Goal: Transaction & Acquisition: Book appointment/travel/reservation

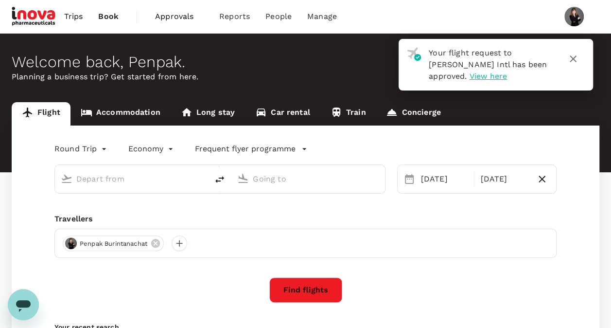
type input "Suvarnabhumi Intl (BKK)"
type input "Singapore Changi (SIN)"
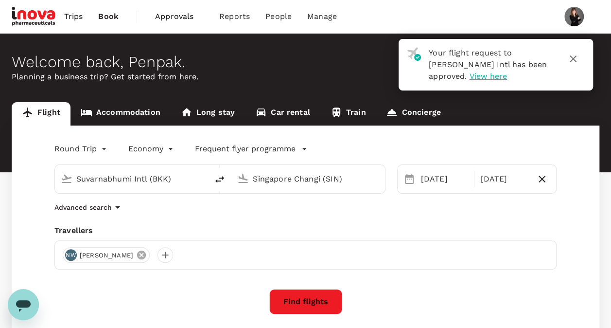
click at [147, 257] on icon at bounding box center [141, 254] width 11 height 11
click at [71, 259] on div at bounding box center [71, 255] width 16 height 16
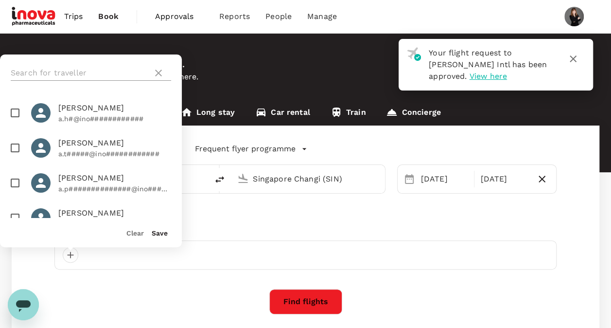
click at [84, 74] on input "text" at bounding box center [80, 73] width 138 height 16
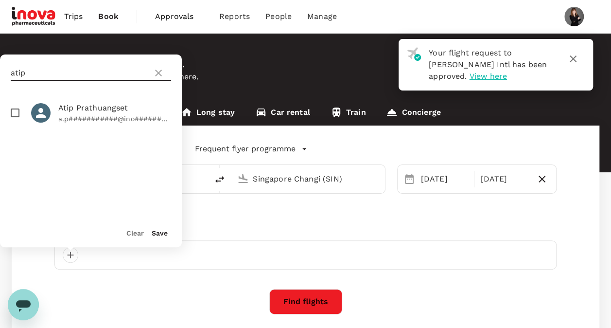
type input "atip"
click at [18, 112] on input "checkbox" at bounding box center [15, 113] width 20 height 20
checkbox input "true"
click at [158, 236] on button "Save" at bounding box center [160, 233] width 16 height 8
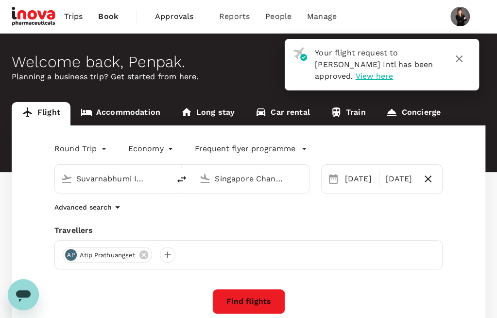
click at [283, 257] on div "AP Atip Prathuangset" at bounding box center [248, 254] width 388 height 29
click at [462, 158] on div "Round Trip roundtrip Economy economy Frequent flyer programme Suvarnabhumi Intl…" at bounding box center [249, 263] width 474 height 276
click at [287, 247] on div "AP Atip Prathuangset" at bounding box center [248, 254] width 388 height 29
click at [119, 183] on input "Suvarnabhumi Intl (BKK)" at bounding box center [112, 178] width 73 height 15
click at [221, 178] on input "Singapore Changi (SIN)" at bounding box center [251, 178] width 73 height 15
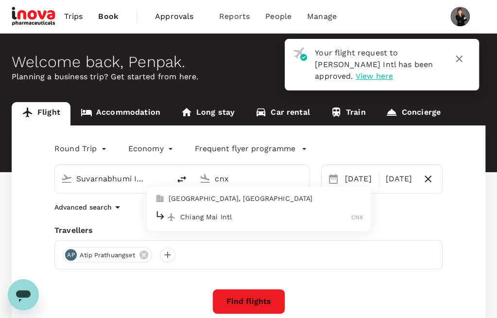
click at [233, 218] on p "Chiang Mai Intl" at bounding box center [265, 217] width 171 height 10
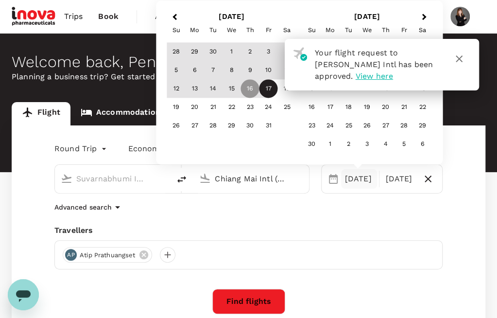
type input "Chiang Mai Intl (CNX)"
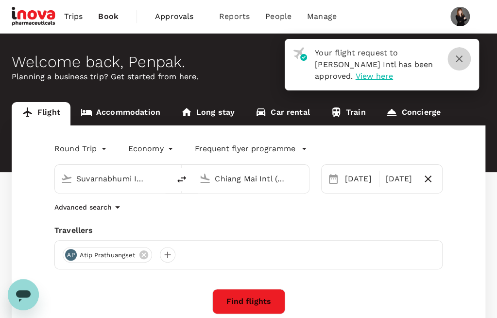
click at [461, 55] on icon "button" at bounding box center [460, 59] width 12 height 12
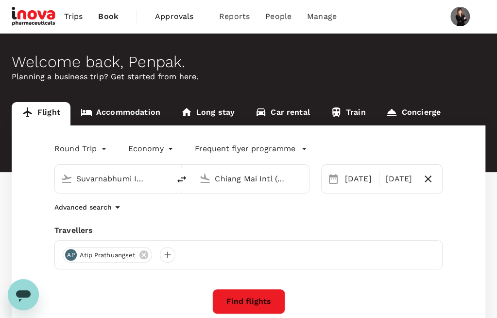
click at [249, 181] on input "Chiang Mai Intl (CNX)" at bounding box center [251, 178] width 73 height 15
click at [351, 180] on div "16 Oct" at bounding box center [359, 178] width 36 height 19
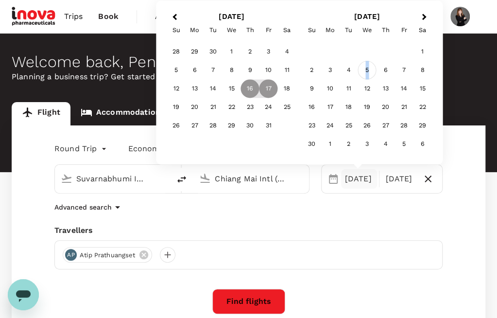
click at [367, 71] on div "5" at bounding box center [367, 70] width 18 height 18
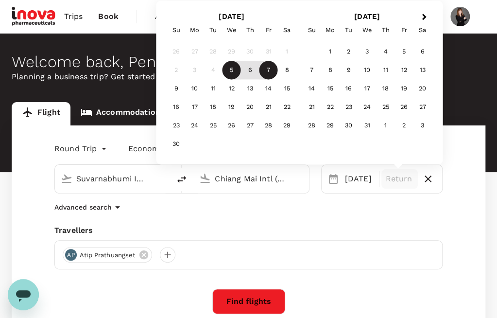
click at [265, 69] on div "7" at bounding box center [269, 70] width 18 height 18
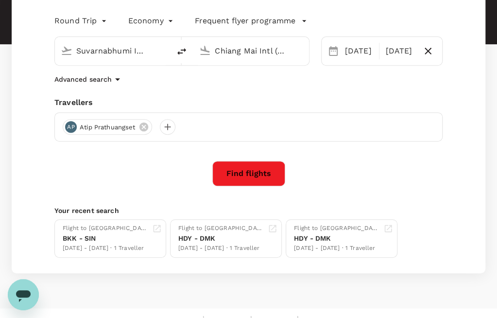
scroll to position [143, 0]
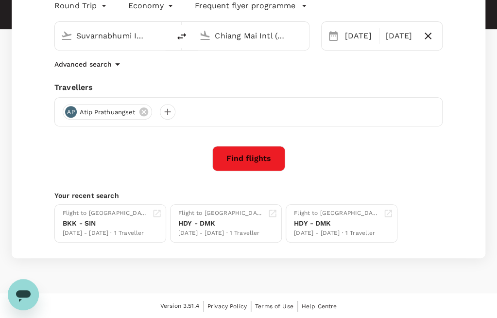
drag, startPoint x: 333, startPoint y: 69, endPoint x: 339, endPoint y: 59, distance: 11.8
click at [333, 69] on div "Advanced search" at bounding box center [248, 64] width 388 height 12
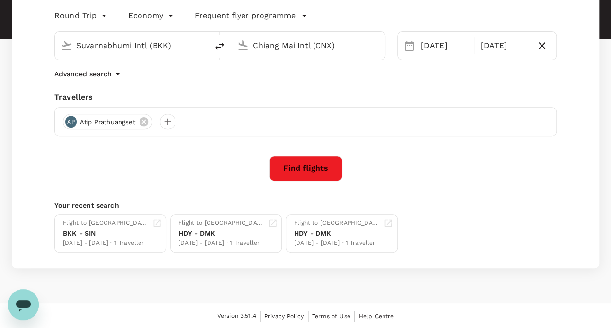
scroll to position [49, 0]
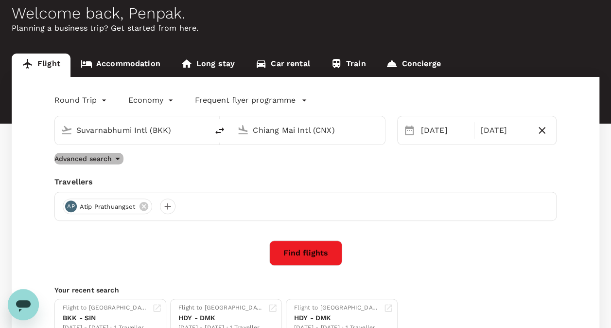
click at [113, 157] on icon "button" at bounding box center [118, 159] width 12 height 12
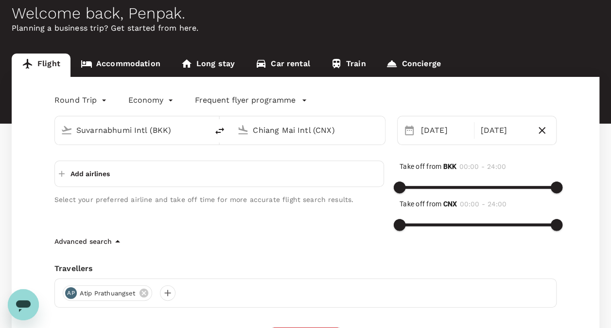
click at [84, 176] on p "Add airlines" at bounding box center [89, 174] width 39 height 10
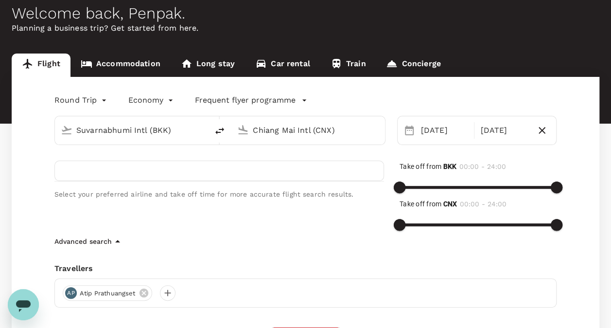
click at [302, 241] on div "Advanced search" at bounding box center [305, 241] width 502 height 12
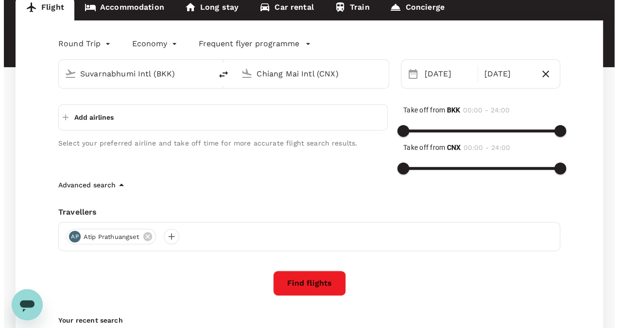
scroll to position [194, 0]
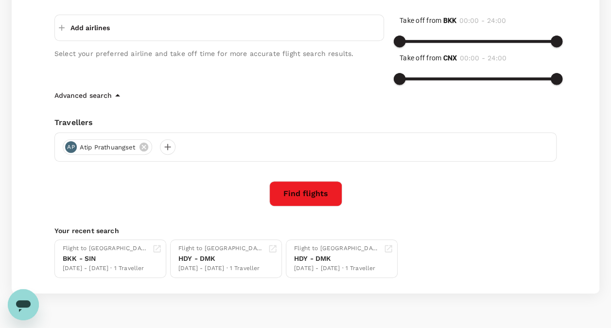
click at [312, 197] on button "Find flights" at bounding box center [305, 193] width 73 height 25
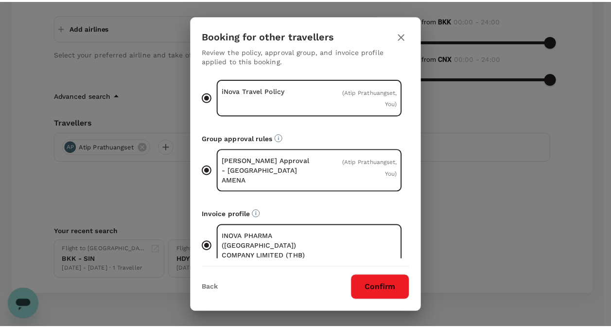
scroll to position [21, 0]
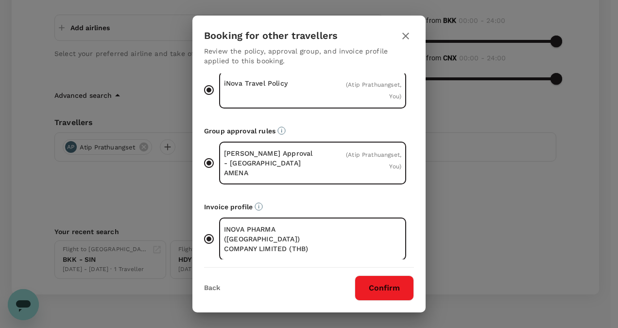
click at [385, 286] on button "Confirm" at bounding box center [384, 287] width 59 height 25
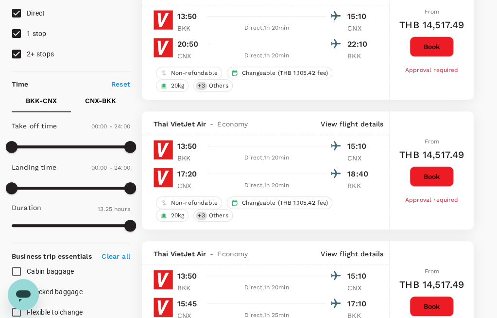
scroll to position [97, 0]
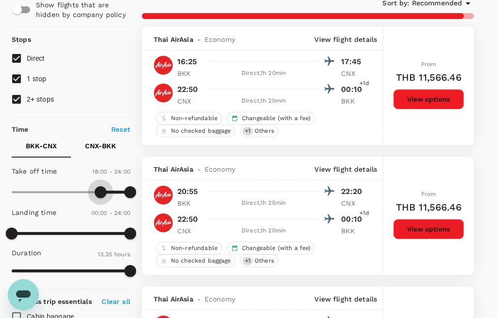
type input "1110"
drag, startPoint x: 6, startPoint y: 189, endPoint x: 103, endPoint y: 189, distance: 96.7
click at [103, 189] on span at bounding box center [103, 192] width 12 height 12
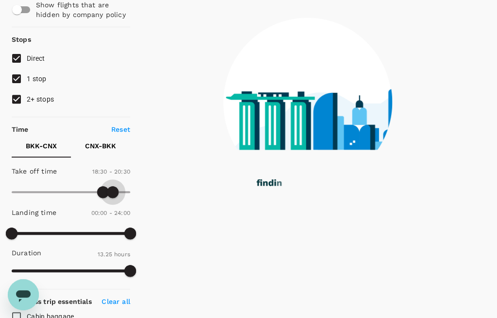
type input "1260"
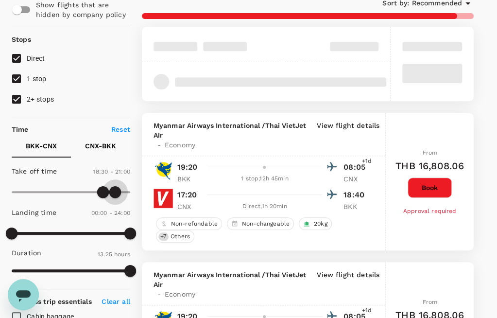
drag, startPoint x: 130, startPoint y: 189, endPoint x: 116, endPoint y: 190, distance: 14.1
click at [116, 190] on span at bounding box center [115, 192] width 12 height 12
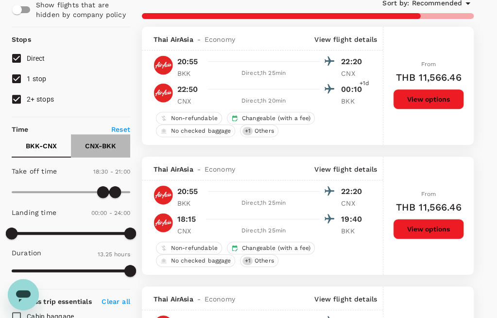
click at [102, 147] on p "CNX - BKK" at bounding box center [100, 146] width 31 height 10
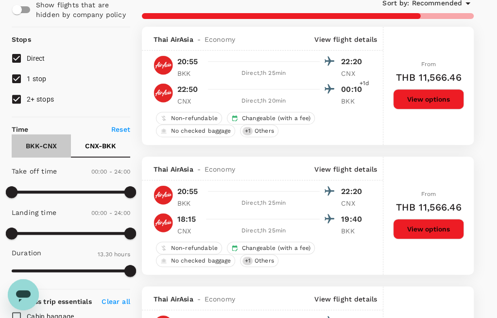
click at [38, 145] on p "BKK - CNX" at bounding box center [41, 146] width 31 height 10
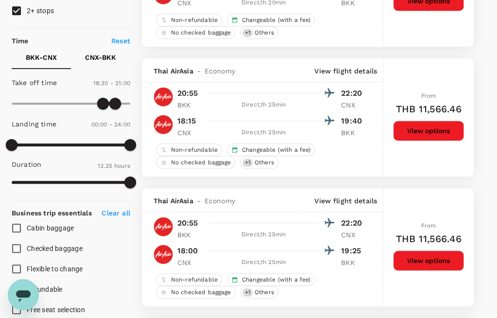
scroll to position [146, 0]
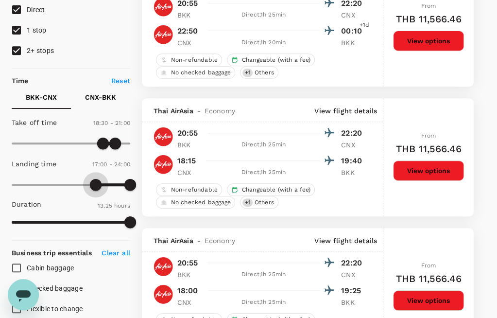
type input "990"
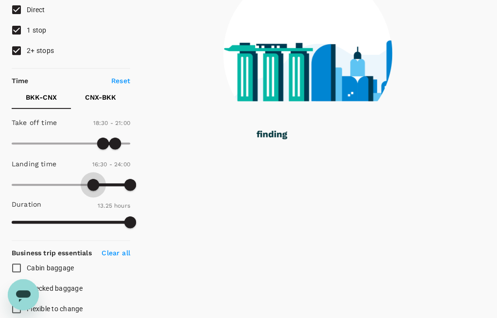
drag, startPoint x: 6, startPoint y: 181, endPoint x: 92, endPoint y: 184, distance: 86.6
click at [92, 184] on span at bounding box center [93, 185] width 12 height 12
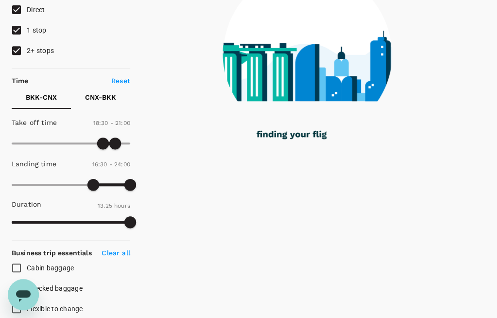
scroll to position [97, 0]
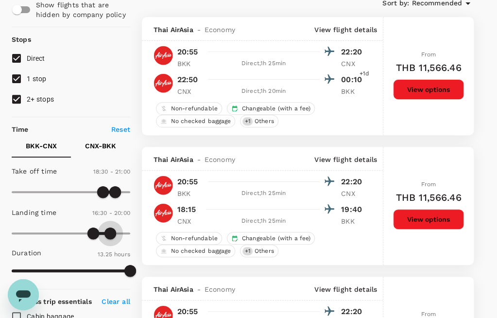
type input "1170"
drag, startPoint x: 129, startPoint y: 234, endPoint x: 108, endPoint y: 235, distance: 20.4
click at [108, 235] on span at bounding box center [108, 233] width 12 height 12
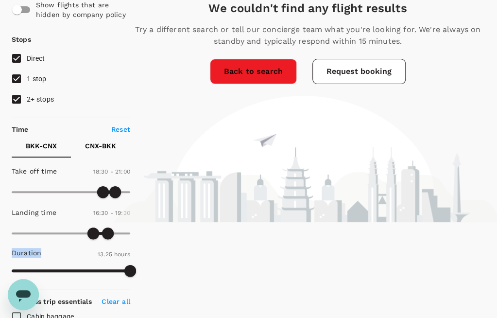
drag, startPoint x: 12, startPoint y: 251, endPoint x: 40, endPoint y: 251, distance: 28.2
click at [40, 251] on p "Duration" at bounding box center [27, 253] width 30 height 10
copy p "Duration"
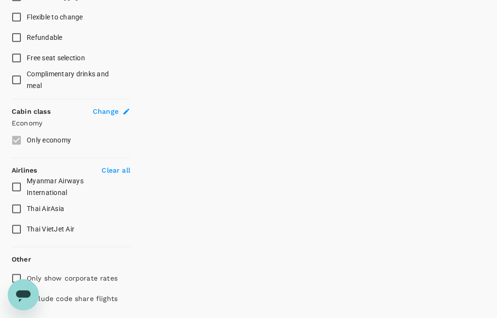
scroll to position [468, 0]
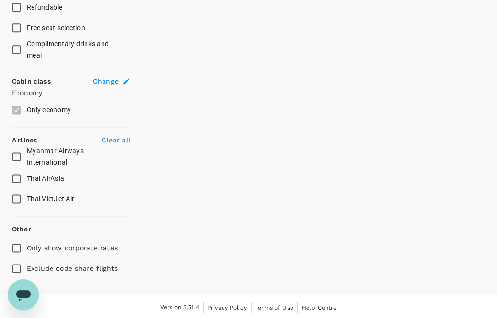
drag, startPoint x: 120, startPoint y: 139, endPoint x: 119, endPoint y: 146, distance: 7.4
click at [120, 140] on p "Clear all" at bounding box center [116, 140] width 28 height 10
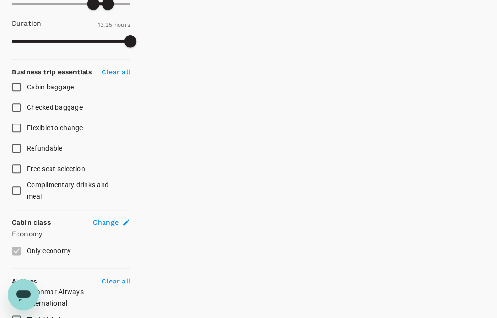
scroll to position [322, 0]
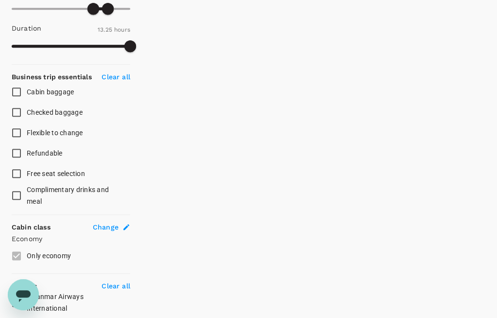
click at [126, 229] on icon at bounding box center [126, 227] width 8 height 8
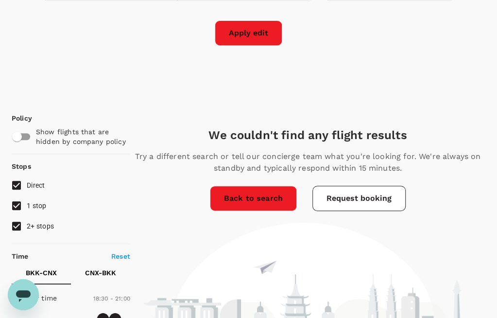
type input "Suvarnabhumi Intl (BKK)"
type input "Chiang Mai Intl (CNX)"
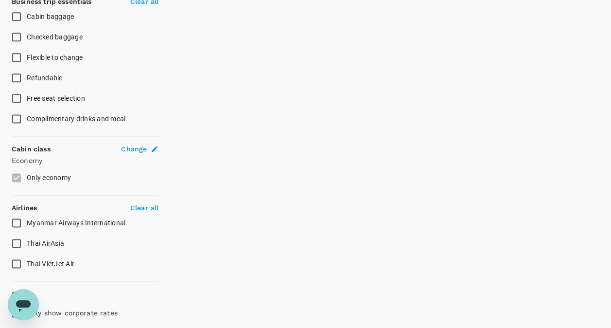
scroll to position [581, 0]
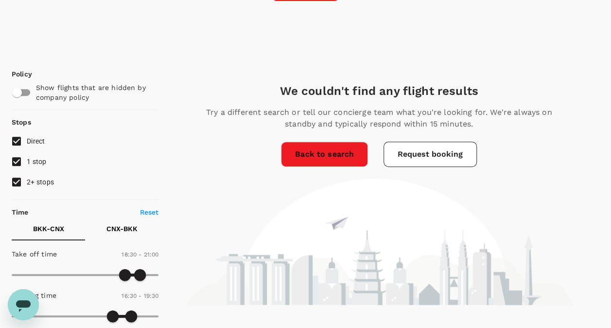
click at [319, 157] on link "Back to search" at bounding box center [324, 153] width 87 height 25
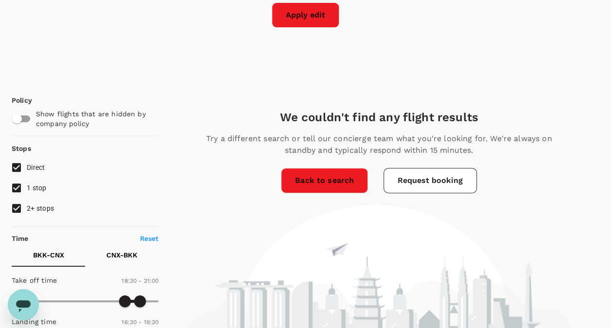
scroll to position [144, 0]
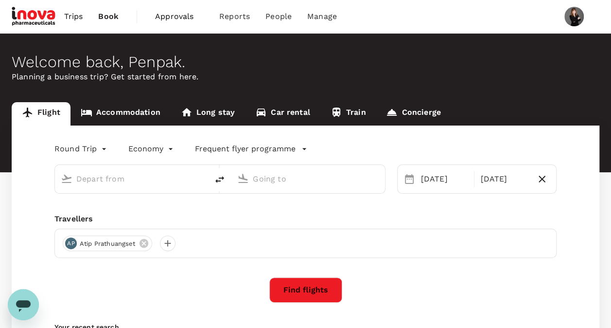
type input "Suvarnabhumi Intl (BKK)"
type input "Chiang Mai Intl (CNX)"
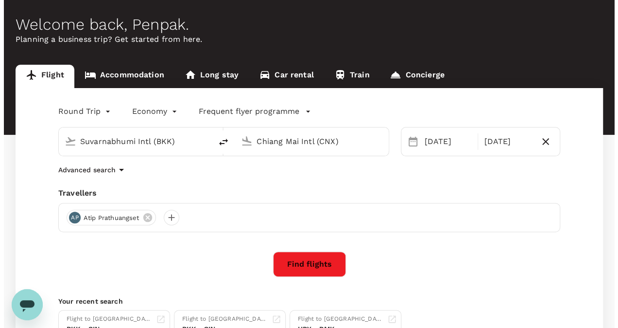
scroll to position [97, 0]
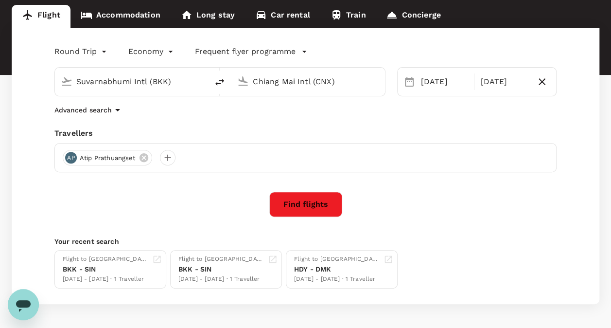
click at [112, 109] on icon "button" at bounding box center [118, 110] width 12 height 12
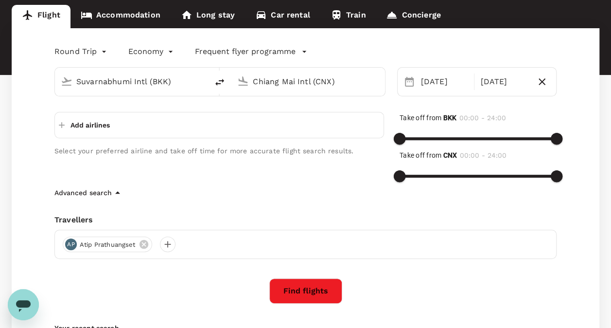
click at [66, 122] on button "Add airlines" at bounding box center [84, 124] width 51 height 17
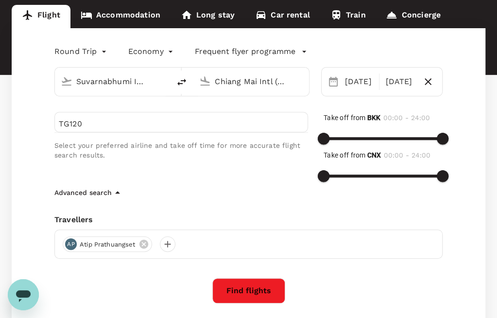
type input "TG120"
drag, startPoint x: 324, startPoint y: 140, endPoint x: 366, endPoint y: 137, distance: 41.5
click at [366, 137] on span at bounding box center [366, 139] width 12 height 12
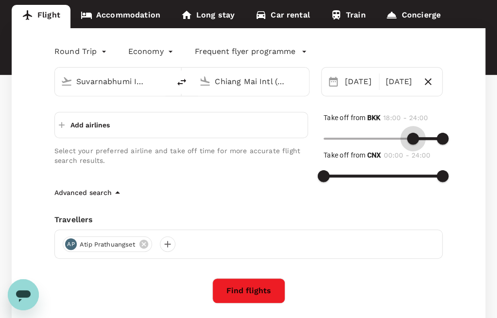
drag, startPoint x: 368, startPoint y: 137, endPoint x: 413, endPoint y: 136, distance: 44.7
click at [413, 136] on span at bounding box center [413, 139] width 12 height 12
type input "1110"
click at [416, 139] on span at bounding box center [416, 139] width 12 height 12
type input "1260"
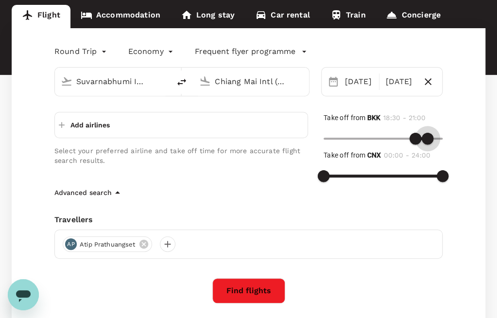
drag, startPoint x: 442, startPoint y: 138, endPoint x: 429, endPoint y: 140, distance: 13.7
click at [429, 140] on span at bounding box center [428, 139] width 12 height 12
click at [238, 287] on button "Find flights" at bounding box center [248, 290] width 73 height 25
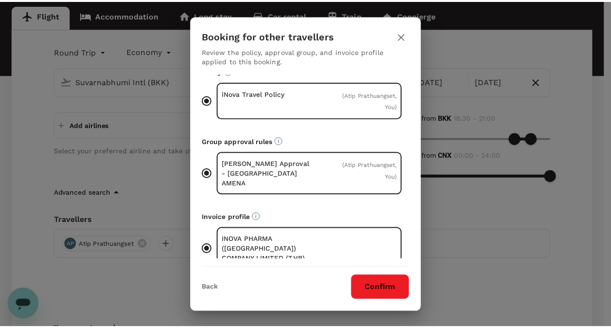
scroll to position [21, 0]
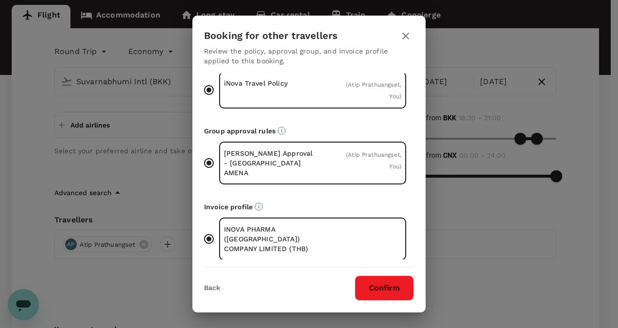
click at [378, 286] on button "Confirm" at bounding box center [384, 287] width 59 height 25
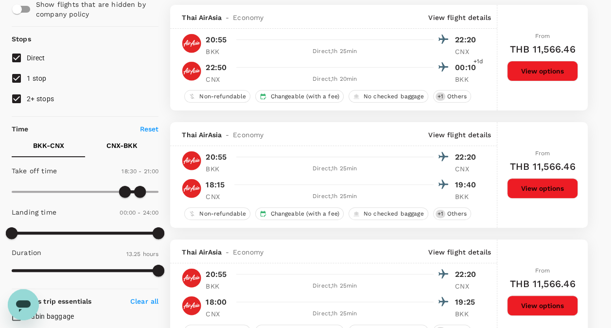
scroll to position [97, 0]
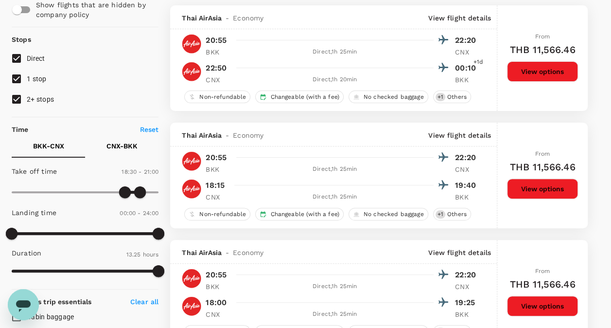
click at [17, 99] on input "2+ stops" at bounding box center [16, 99] width 20 height 20
checkbox input "false"
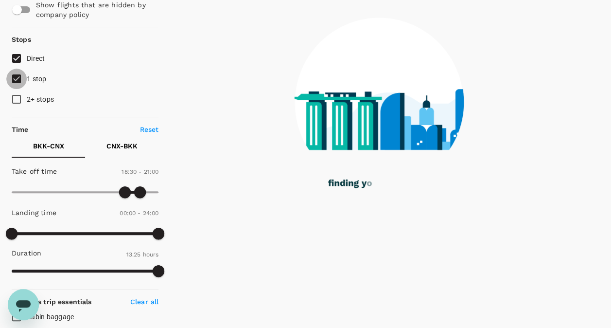
click at [13, 78] on input "1 stop" at bounding box center [16, 79] width 20 height 20
checkbox input "false"
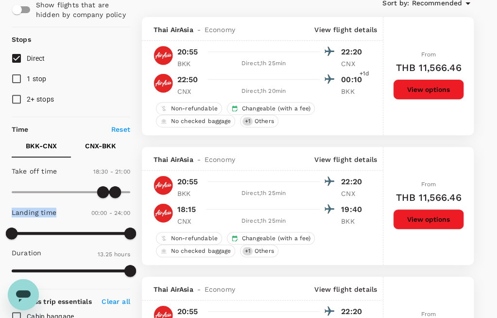
drag, startPoint x: 10, startPoint y: 212, endPoint x: 59, endPoint y: 211, distance: 49.1
click at [59, 211] on div "Landing time 00:00 - 24:00" at bounding box center [69, 223] width 122 height 41
drag, startPoint x: 59, startPoint y: 211, endPoint x: 34, endPoint y: 212, distance: 25.8
copy p "Landing time"
type input "535"
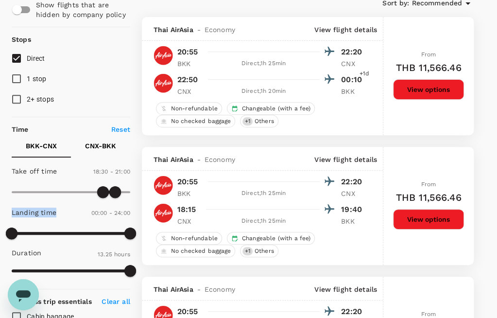
click at [86, 264] on span at bounding box center [71, 270] width 119 height 15
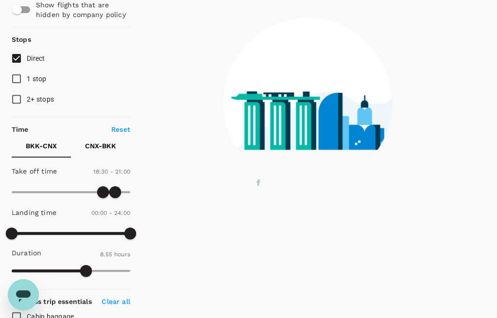
click at [70, 244] on div "Duration 8.55 hours" at bounding box center [69, 252] width 122 height 16
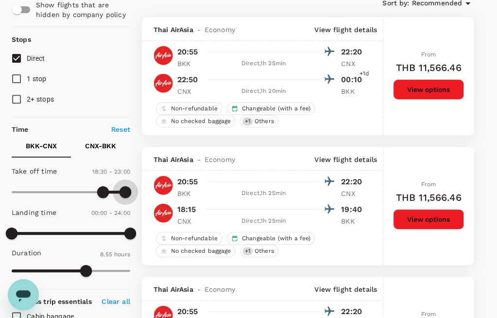
type input "1410"
drag, startPoint x: 114, startPoint y: 192, endPoint x: 128, endPoint y: 191, distance: 14.6
click at [128, 191] on span at bounding box center [126, 192] width 12 height 12
type input "1020"
drag, startPoint x: 11, startPoint y: 232, endPoint x: 96, endPoint y: 226, distance: 85.3
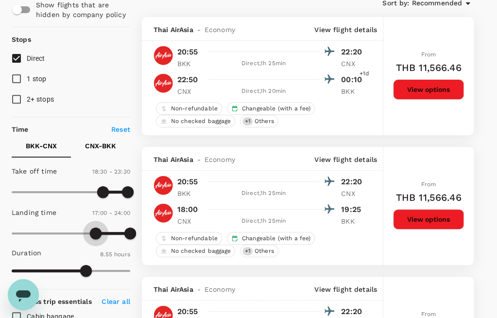
click at [96, 227] on span at bounding box center [96, 233] width 12 height 12
type input "1170"
drag, startPoint x: 126, startPoint y: 228, endPoint x: 109, endPoint y: 229, distance: 17.5
click at [109, 229] on span at bounding box center [108, 233] width 12 height 12
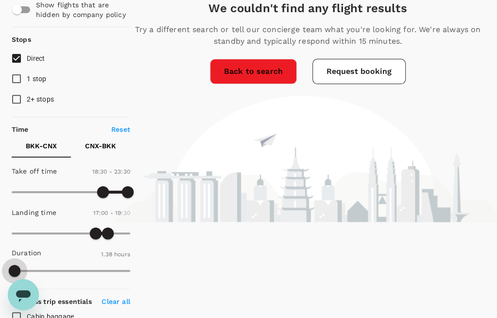
type input "80"
drag, startPoint x: 81, startPoint y: 270, endPoint x: -14, endPoint y: 271, distance: 94.8
click at [0, 271] on html "Trips Book Approvals 0 Reports People Manage Your Flight Details BKK - CNX 05 N…" at bounding box center [248, 297] width 497 height 788
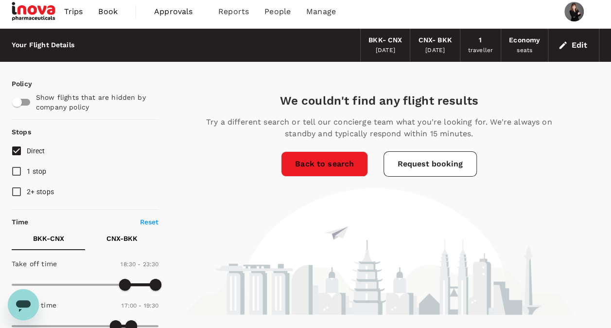
scroll to position [0, 0]
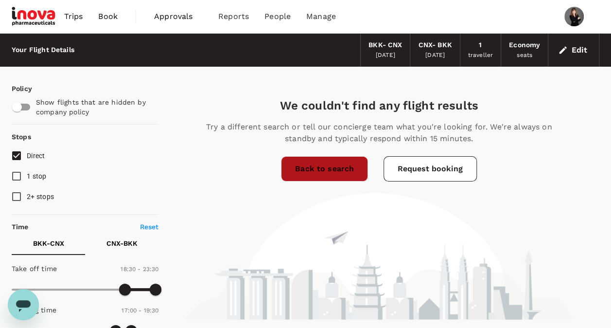
drag, startPoint x: 319, startPoint y: 172, endPoint x: 314, endPoint y: 177, distance: 7.2
click at [319, 172] on link "Back to search" at bounding box center [324, 168] width 87 height 25
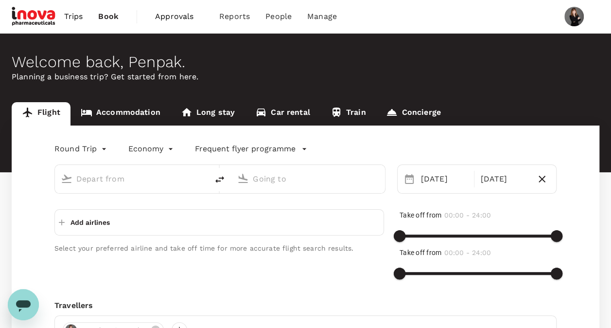
type input "Suvarnabhumi Intl (BKK)"
type input "Chiang Mai Intl (CNX)"
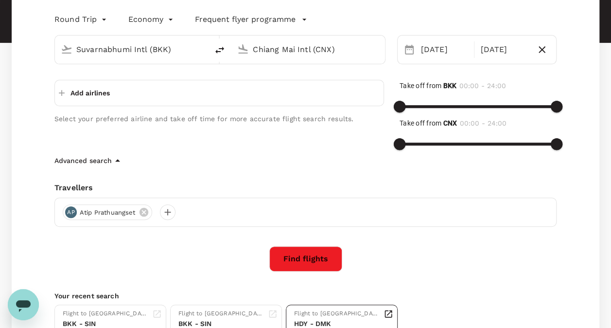
scroll to position [219, 0]
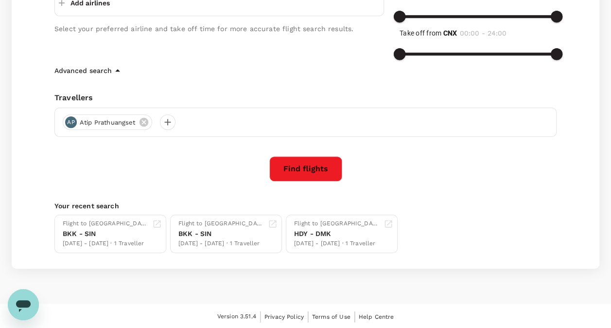
click at [297, 175] on button "Find flights" at bounding box center [305, 168] width 73 height 25
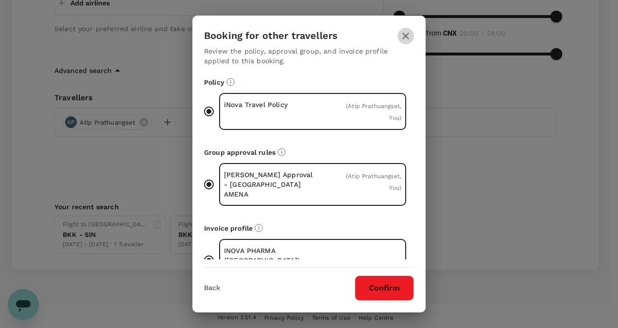
drag, startPoint x: 404, startPoint y: 35, endPoint x: 403, endPoint y: 40, distance: 5.4
click at [404, 35] on icon "button" at bounding box center [406, 36] width 12 height 12
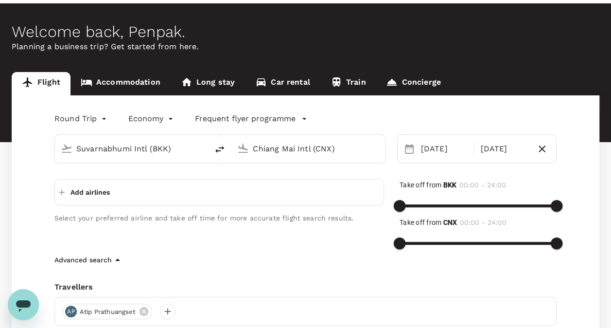
scroll to position [25, 0]
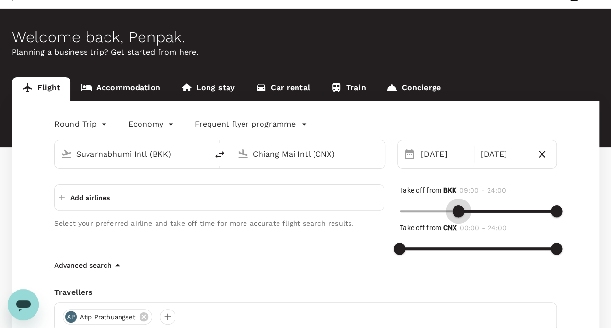
type input "570"
drag, startPoint x: 400, startPoint y: 209, endPoint x: 461, endPoint y: 211, distance: 61.3
click at [461, 211] on span at bounding box center [462, 211] width 12 height 12
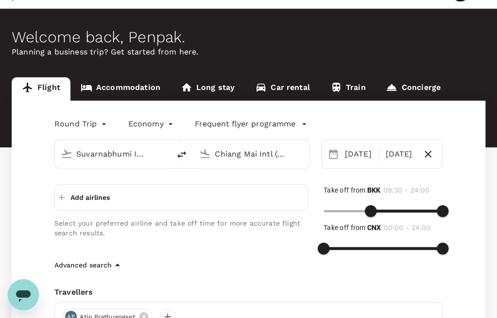
drag, startPoint x: 264, startPoint y: 301, endPoint x: 289, endPoint y: 297, distance: 25.1
click at [289, 297] on div "Travellers AP Atip [GEOGRAPHIC_DATA]" at bounding box center [248, 308] width 388 height 45
type input "1260"
drag, startPoint x: 438, startPoint y: 212, endPoint x: 427, endPoint y: 212, distance: 11.2
click at [427, 212] on span at bounding box center [428, 211] width 12 height 12
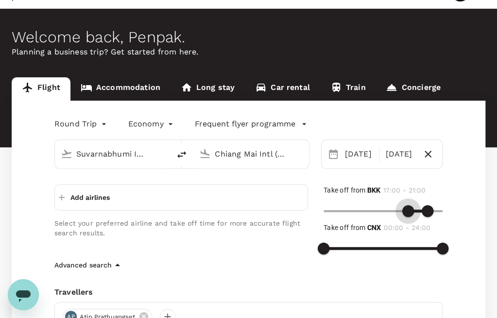
drag, startPoint x: 370, startPoint y: 213, endPoint x: 407, endPoint y: 211, distance: 37.5
click at [407, 211] on span at bounding box center [408, 211] width 12 height 12
type input "1140"
drag, startPoint x: 412, startPoint y: 209, endPoint x: 417, endPoint y: 208, distance: 4.9
click at [417, 208] on span at bounding box center [418, 211] width 12 height 12
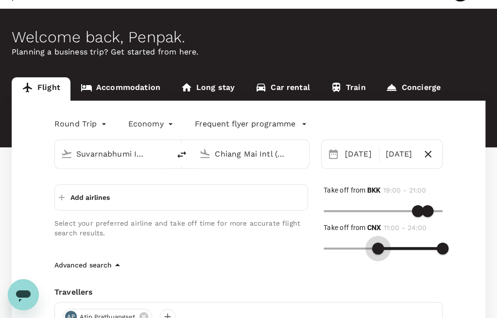
drag, startPoint x: 321, startPoint y: 247, endPoint x: 353, endPoint y: 254, distance: 32.8
click at [372, 254] on span at bounding box center [378, 249] width 12 height 12
type input "1020"
drag, startPoint x: 353, startPoint y: 249, endPoint x: 409, endPoint y: 246, distance: 56.0
click at [409, 246] on span at bounding box center [408, 249] width 12 height 12
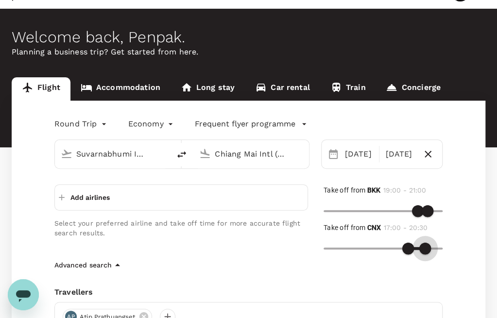
type input "1200"
drag, startPoint x: 445, startPoint y: 248, endPoint x: 422, endPoint y: 249, distance: 23.4
click at [422, 249] on span at bounding box center [423, 249] width 12 height 12
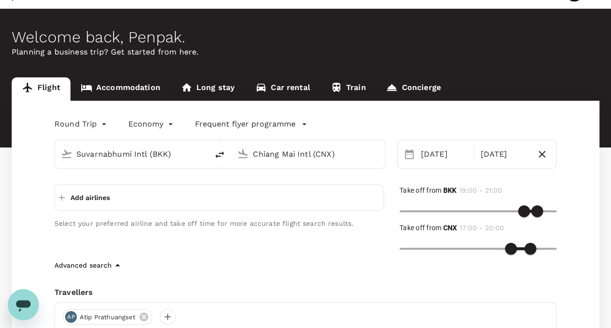
click at [83, 201] on p "Add airlines" at bounding box center [89, 197] width 39 height 10
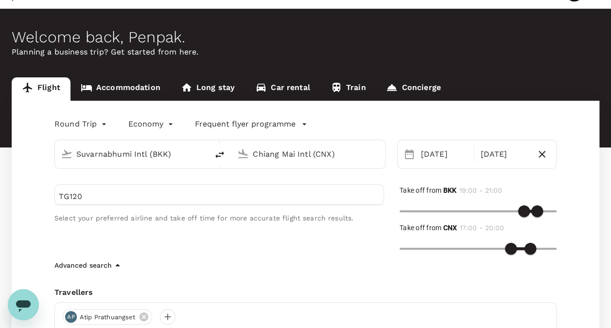
type input "TG120"
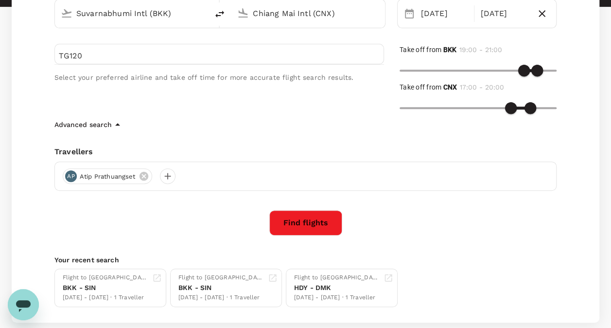
scroll to position [171, 0]
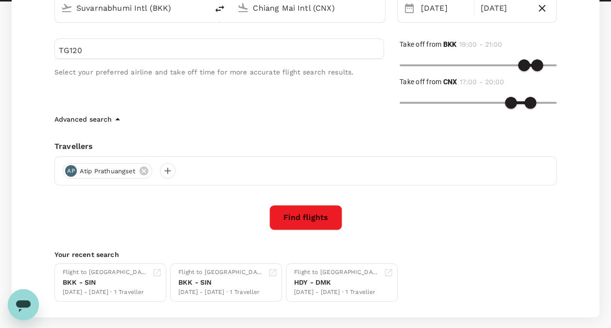
click at [303, 211] on button "Find flights" at bounding box center [305, 217] width 73 height 25
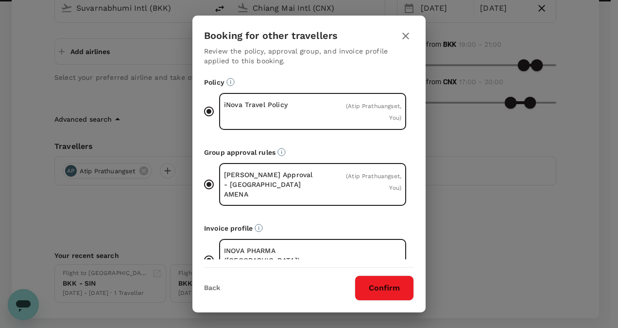
click at [382, 295] on button "Confirm" at bounding box center [384, 287] width 59 height 25
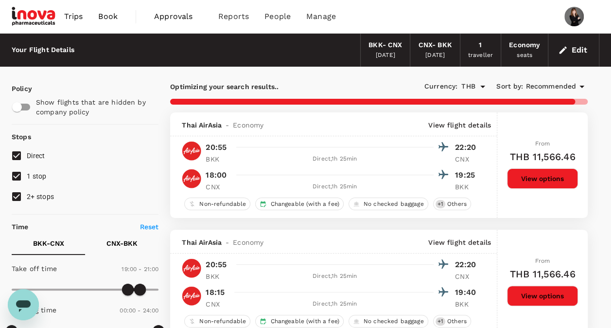
click at [17, 175] on input "1 stop" at bounding box center [16, 176] width 20 height 20
checkbox input "false"
click at [16, 193] on input "2+ stops" at bounding box center [16, 196] width 20 height 20
checkbox input "false"
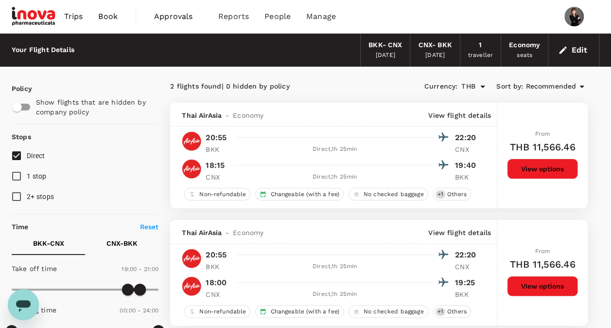
click at [34, 108] on input "checkbox" at bounding box center [16, 107] width 55 height 18
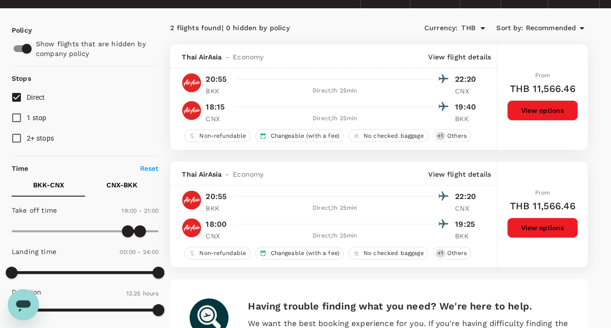
scroll to position [49, 0]
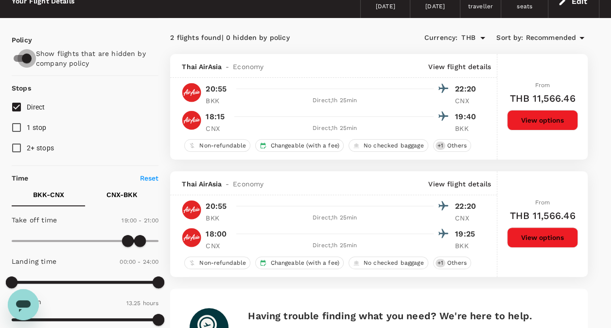
click at [20, 53] on input "checkbox" at bounding box center [26, 58] width 55 height 18
checkbox input "false"
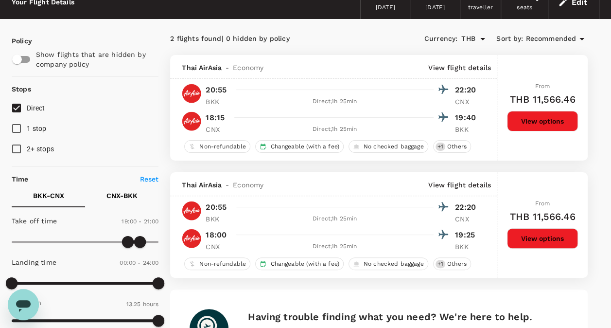
scroll to position [0, 0]
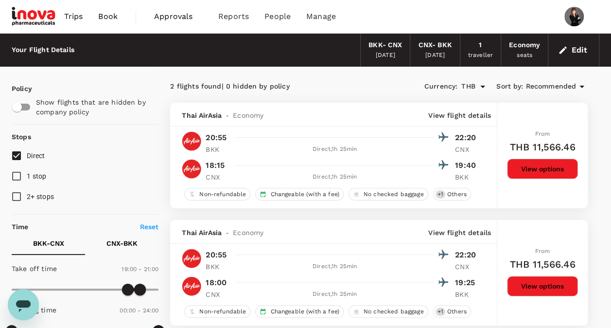
click at [36, 155] on span "Direct" at bounding box center [36, 156] width 18 height 8
click at [27, 155] on input "Direct" at bounding box center [16, 155] width 20 height 20
checkbox input "false"
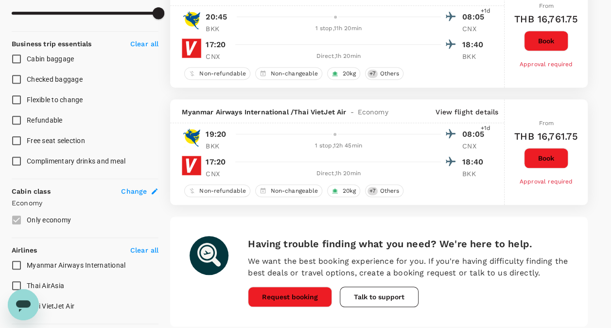
scroll to position [452, 0]
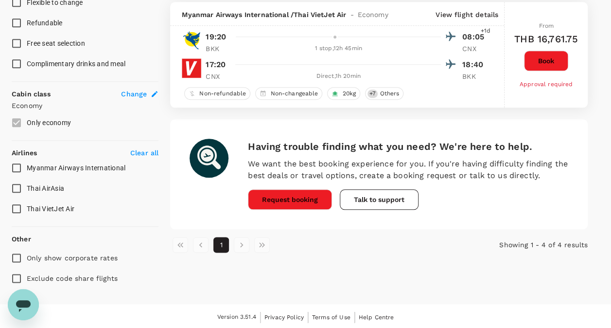
click at [137, 152] on p "Clear all" at bounding box center [144, 153] width 28 height 10
type input "THB"
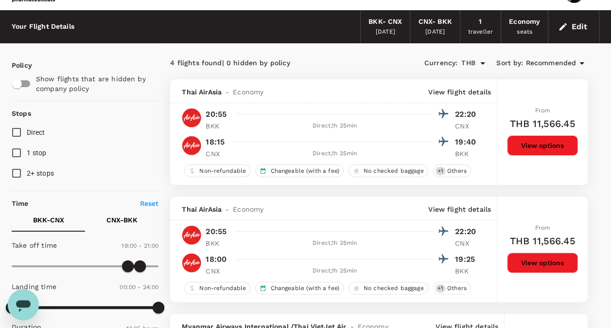
scroll to position [15, 0]
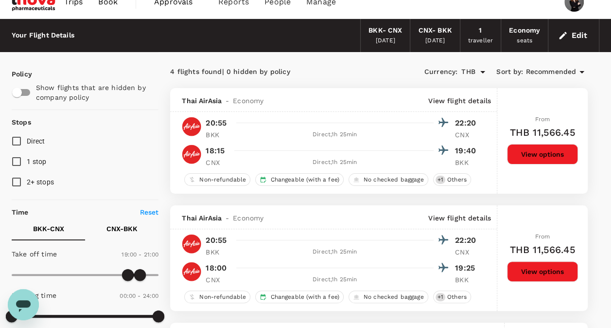
click at [582, 69] on icon at bounding box center [582, 72] width 12 height 12
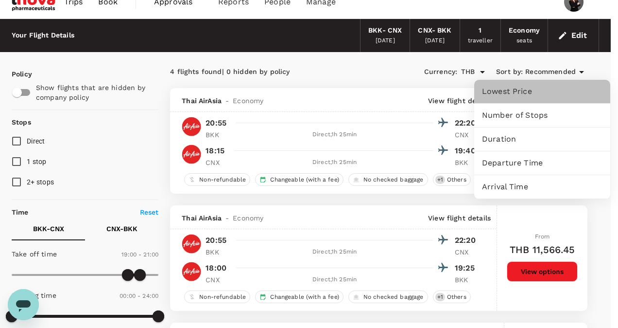
click at [526, 96] on span "Lowest Price" at bounding box center [542, 92] width 121 height 12
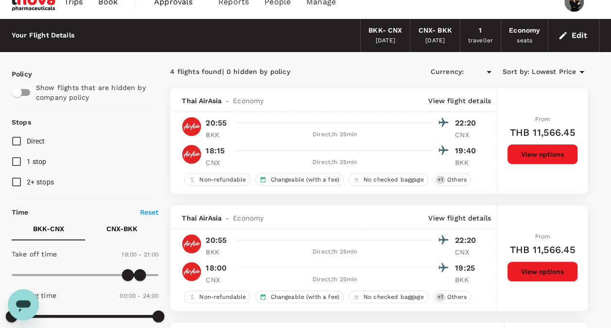
type input "THB"
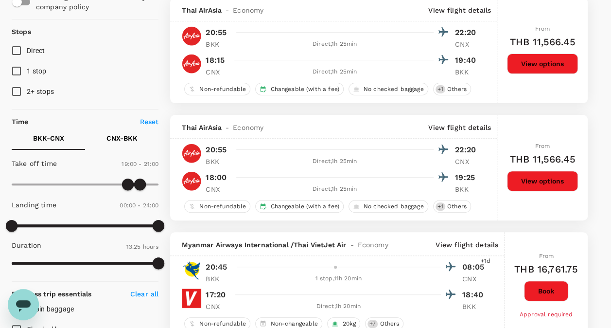
scroll to position [0, 0]
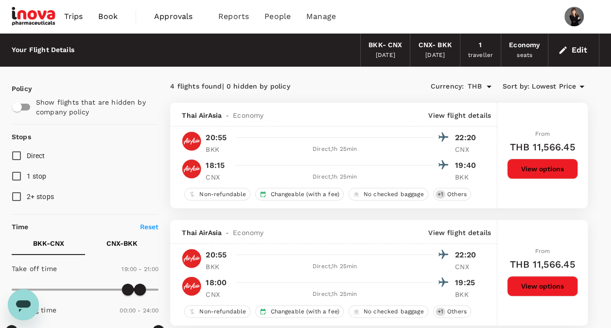
click at [112, 16] on span "Book" at bounding box center [107, 17] width 19 height 12
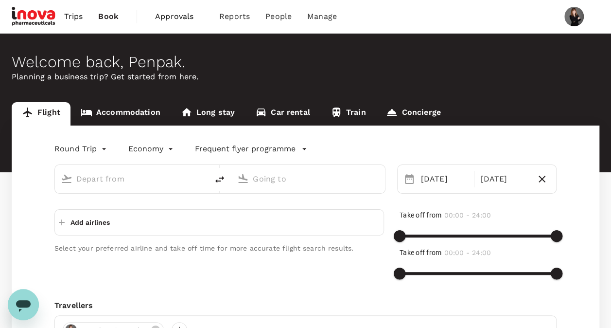
type input "Suvarnabhumi Intl (BKK)"
type input "Chiang Mai Intl (CNX)"
type input "Suvarnabhumi Intl (BKK)"
type input "Chiang Mai Intl (CNX)"
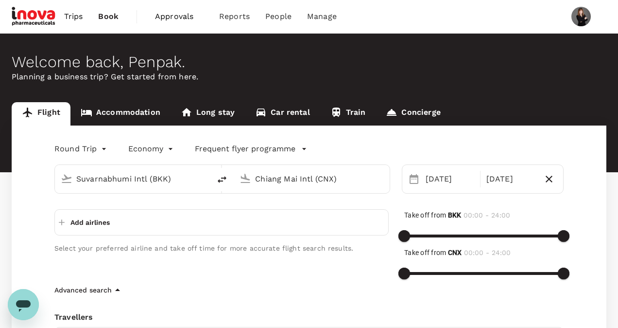
click at [165, 149] on body "Trips Book Approvals 0 Reports People Manage Welcome back , Penpak . Planning a…" at bounding box center [309, 274] width 618 height 549
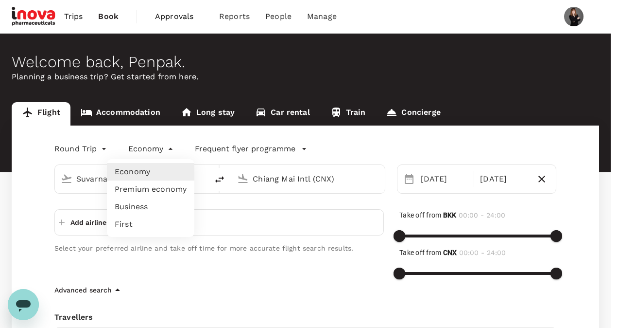
click at [299, 147] on div at bounding box center [309, 164] width 618 height 328
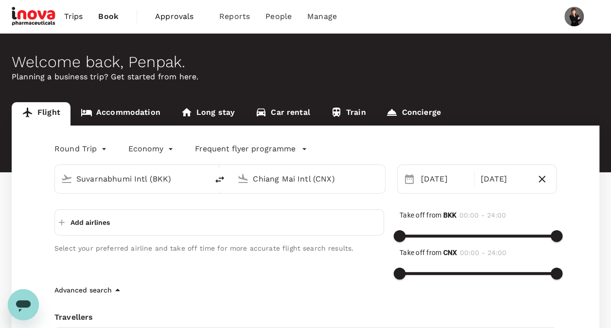
click at [299, 147] on icon "button" at bounding box center [304, 149] width 10 height 10
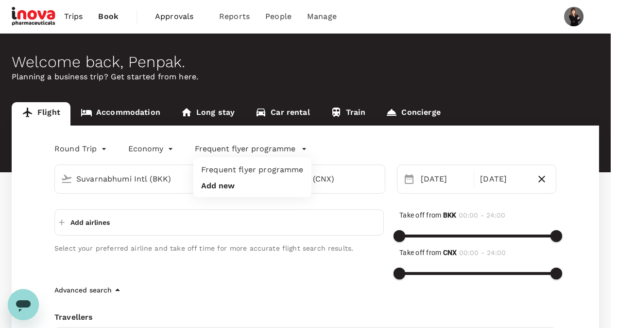
click at [264, 213] on div at bounding box center [309, 164] width 618 height 328
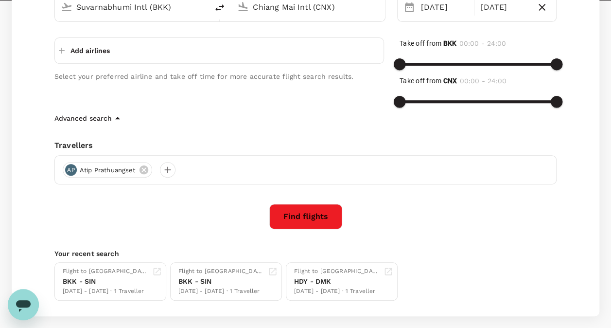
scroll to position [219, 0]
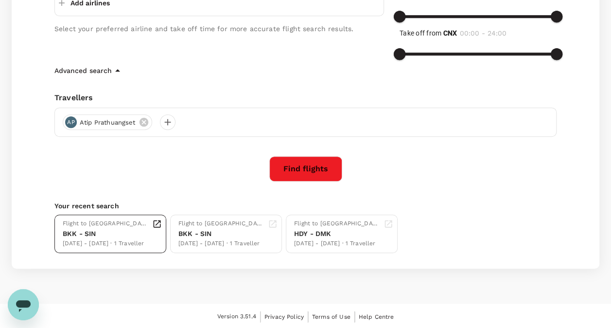
click at [118, 235] on div "BKK - SIN" at bounding box center [106, 233] width 86 height 10
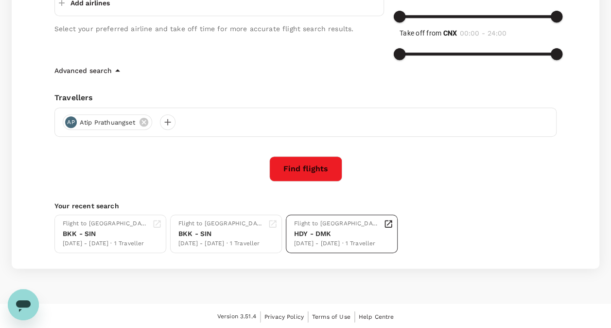
click at [335, 230] on div "HDY - DMK" at bounding box center [337, 233] width 86 height 10
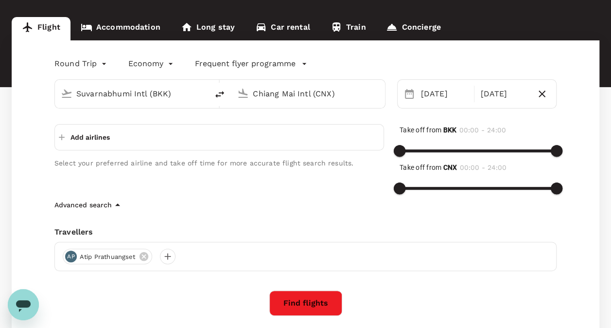
scroll to position [97, 0]
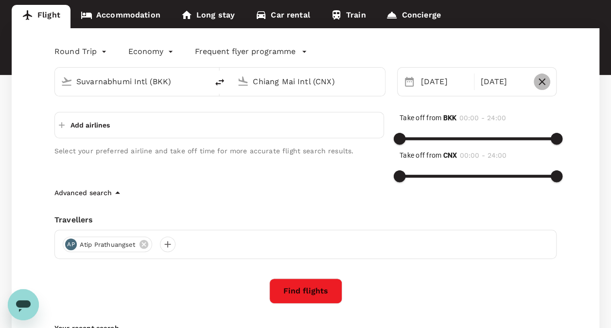
click at [543, 82] on icon "button" at bounding box center [542, 82] width 12 height 12
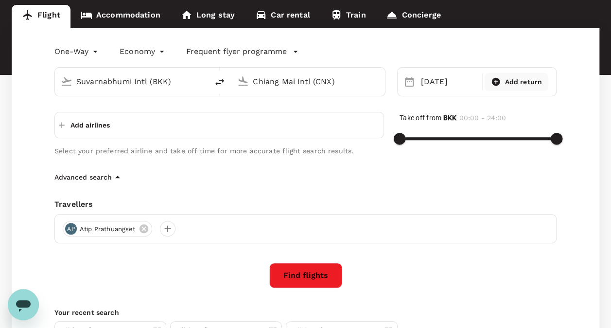
click at [500, 81] on icon at bounding box center [496, 82] width 8 height 8
type input "roundtrip"
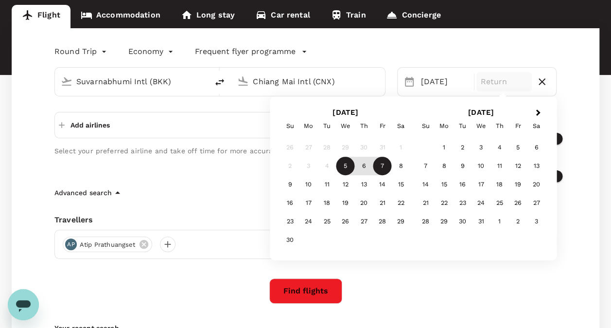
click at [382, 166] on div "7" at bounding box center [382, 166] width 18 height 18
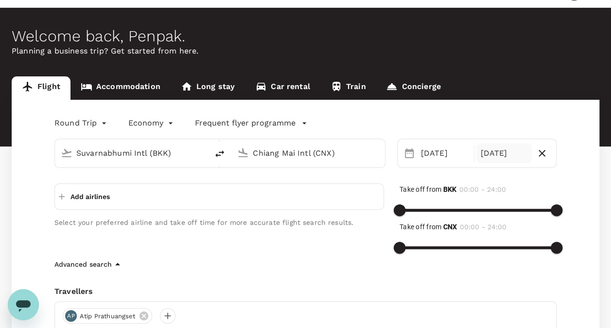
scroll to position [0, 0]
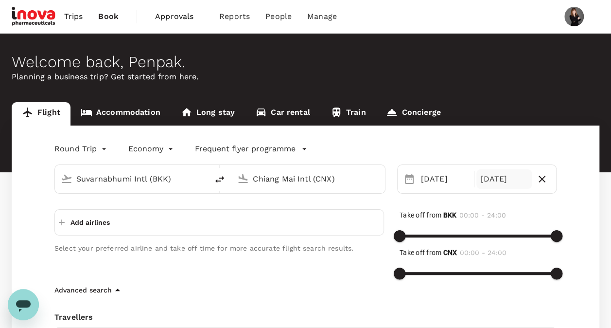
click at [99, 224] on p "Add airlines" at bounding box center [89, 222] width 39 height 10
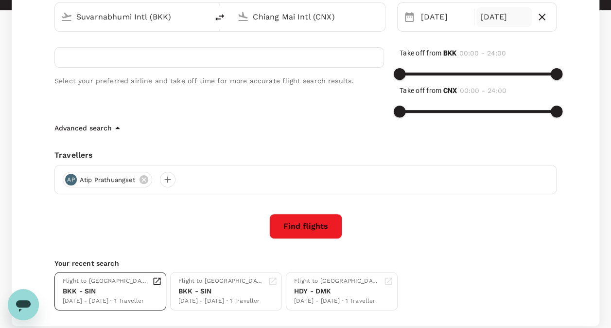
scroll to position [219, 0]
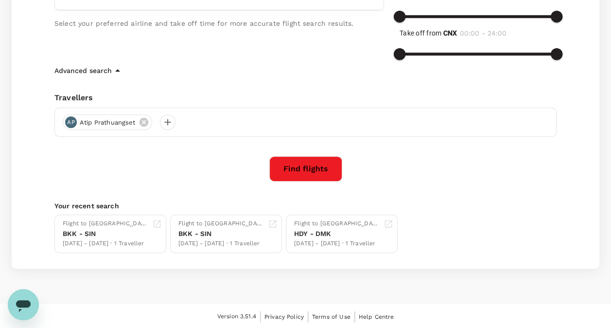
click at [322, 169] on button "Find flights" at bounding box center [305, 168] width 73 height 25
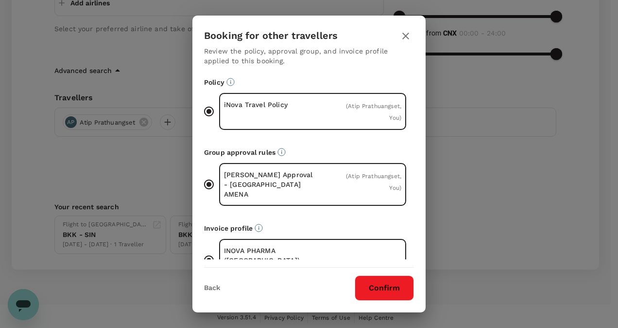
click at [385, 291] on button "Confirm" at bounding box center [384, 287] width 59 height 25
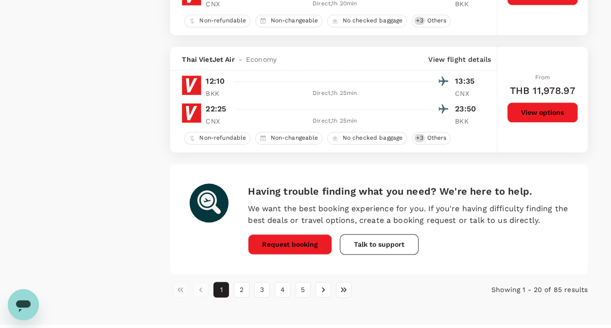
scroll to position [2285, 0]
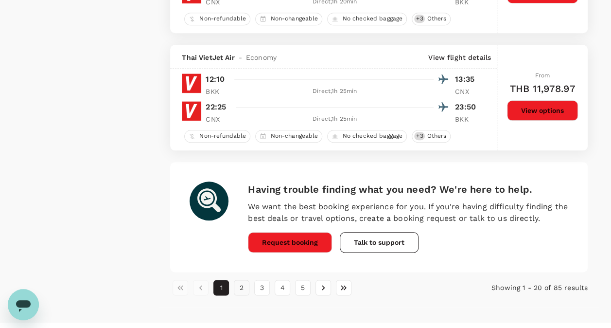
click at [240, 287] on button "2" at bounding box center [242, 288] width 16 height 16
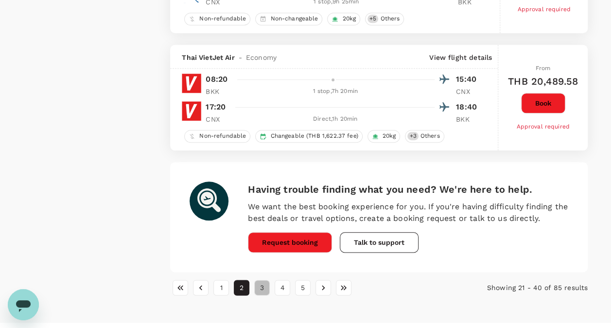
click at [265, 286] on button "3" at bounding box center [262, 288] width 16 height 16
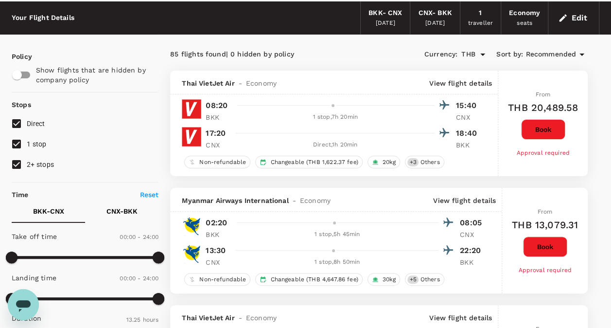
scroll to position [0, 0]
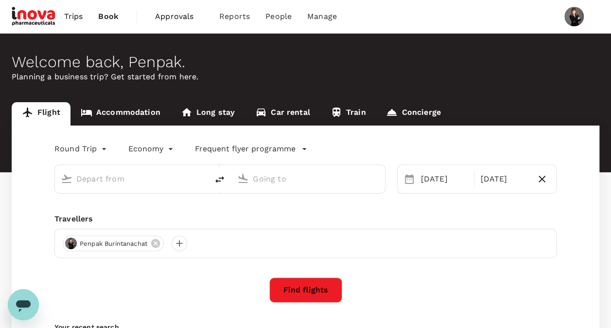
type input "Suvarnabhumi Intl (BKK)"
type input "Chiang Mai Intl (CNX)"
type input "Suvarnabhumi Intl (BKK)"
type input "Chiang Mai Intl (CNX)"
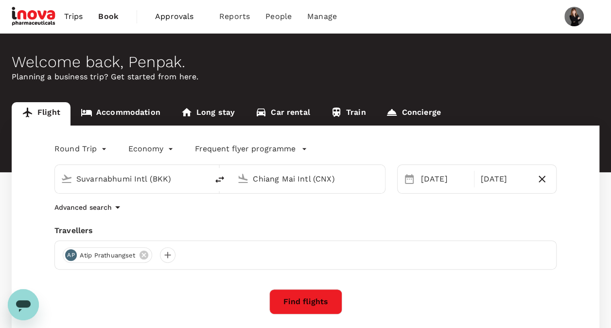
scroll to position [97, 0]
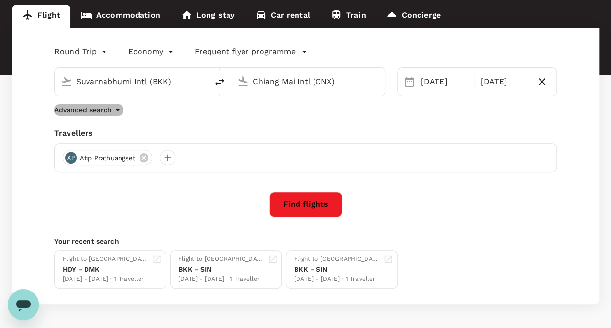
click at [114, 109] on icon "button" at bounding box center [118, 110] width 12 height 12
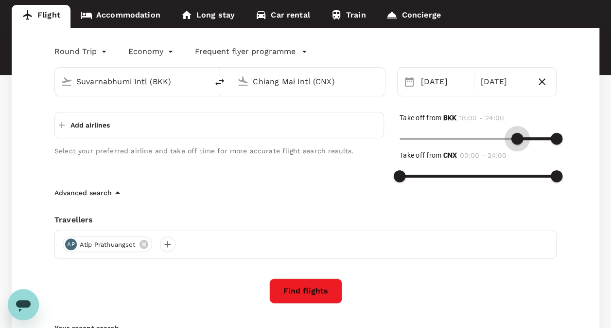
type input "1110"
drag, startPoint x: 404, startPoint y: 142, endPoint x: 520, endPoint y: 143, distance: 115.7
click at [520, 143] on span at bounding box center [521, 139] width 12 height 12
type input "1020"
drag, startPoint x: 395, startPoint y: 175, endPoint x: 509, endPoint y: 179, distance: 114.3
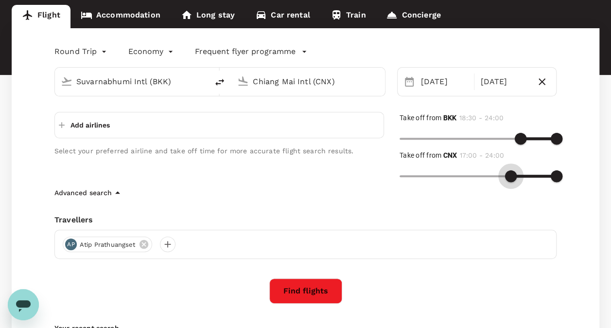
click at [509, 179] on span at bounding box center [511, 176] width 12 height 12
click at [119, 192] on icon "button" at bounding box center [118, 193] width 12 height 12
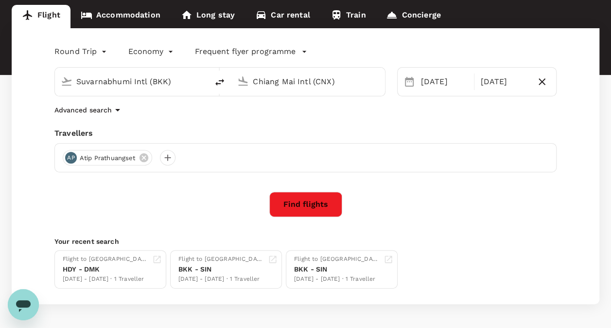
click at [118, 113] on icon "button" at bounding box center [118, 110] width 12 height 12
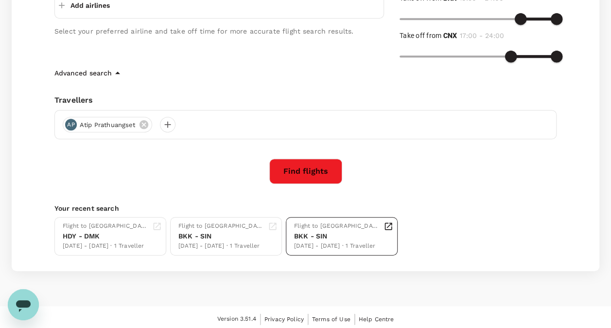
scroll to position [219, 0]
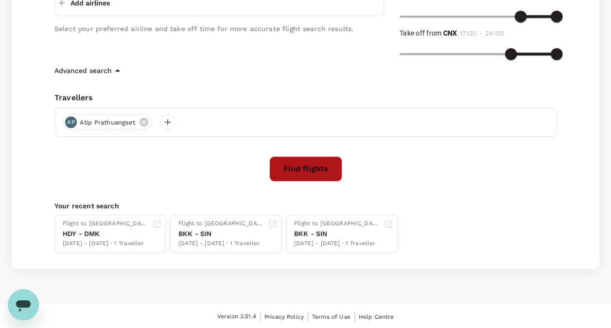
click at [314, 166] on button "Find flights" at bounding box center [305, 168] width 73 height 25
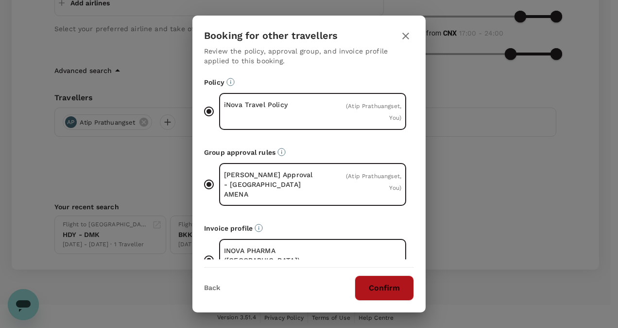
click at [388, 282] on button "Confirm" at bounding box center [384, 287] width 59 height 25
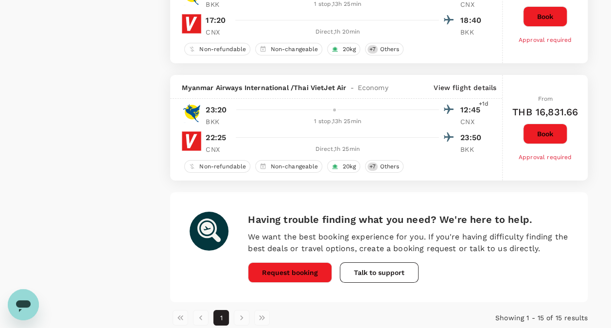
scroll to position [1715, 0]
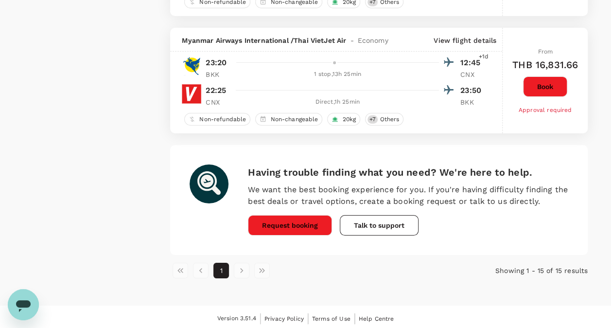
click at [239, 266] on li "pagination navigation" at bounding box center [241, 270] width 20 height 16
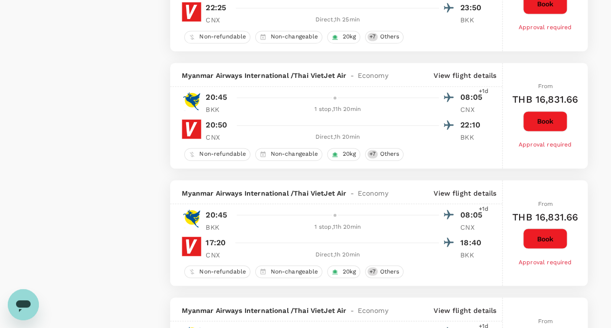
scroll to position [0, 0]
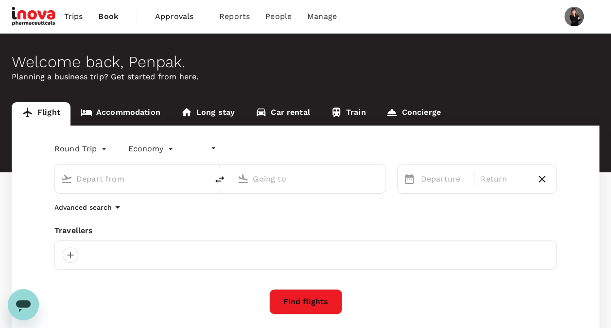
type input "undefined, undefined (any)"
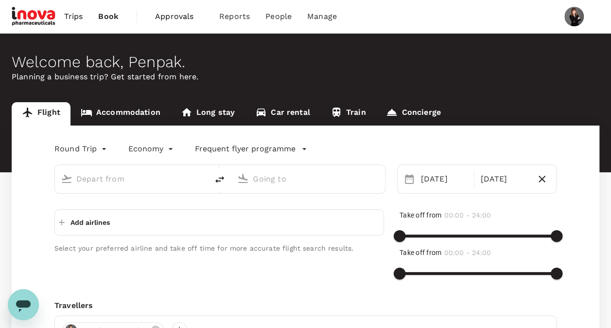
type input "Suvarnabhumi Intl (BKK)"
type input "Chiang Mai Intl (CNX)"
type input "Suvarnabhumi Intl (BKK)"
type input "Chiang Mai Intl (CNX)"
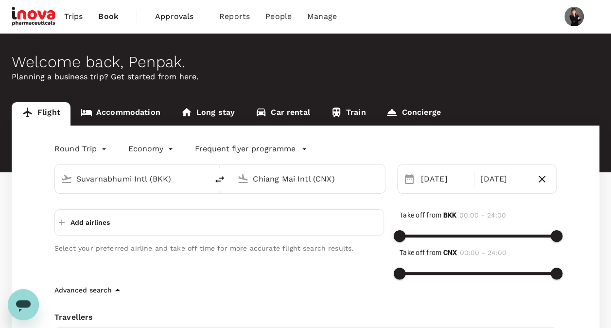
drag, startPoint x: 95, startPoint y: 183, endPoint x: 1, endPoint y: 185, distance: 94.3
click at [2, 187] on div "Flight Accommodation Long stay Car rental Train Concierge Round Trip roundtrip …" at bounding box center [305, 294] width 611 height 385
type input "ก"
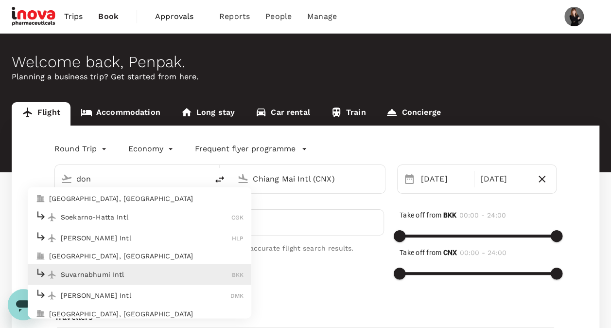
click at [91, 291] on p "[PERSON_NAME] Intl" at bounding box center [146, 295] width 170 height 10
type input "[PERSON_NAME] Intl (DMK)"
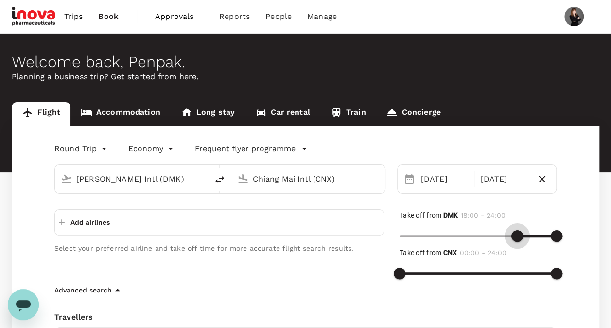
type input "1110"
drag, startPoint x: 403, startPoint y: 234, endPoint x: 519, endPoint y: 234, distance: 116.2
click at [519, 234] on span at bounding box center [521, 236] width 12 height 12
type input "1020"
drag, startPoint x: 392, startPoint y: 276, endPoint x: 511, endPoint y: 271, distance: 118.7
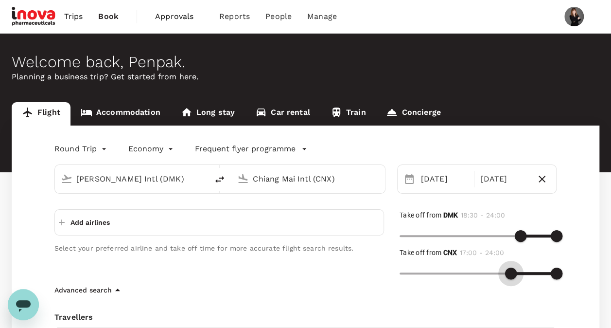
click at [511, 271] on span at bounding box center [511, 273] width 12 height 12
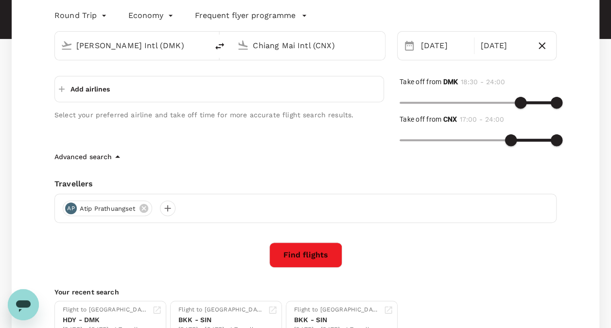
scroll to position [146, 0]
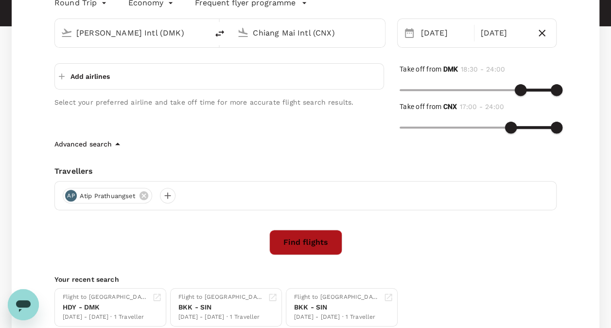
click at [316, 245] on button "Find flights" at bounding box center [305, 241] width 73 height 25
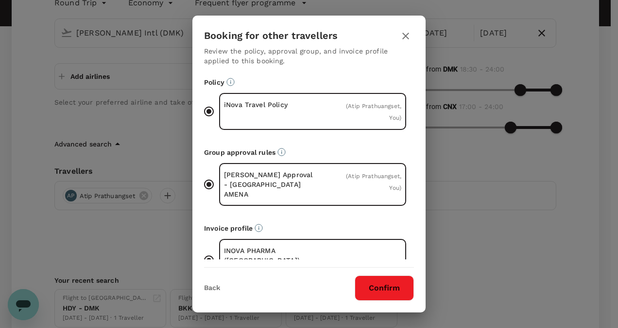
click at [383, 292] on button "Confirm" at bounding box center [384, 287] width 59 height 25
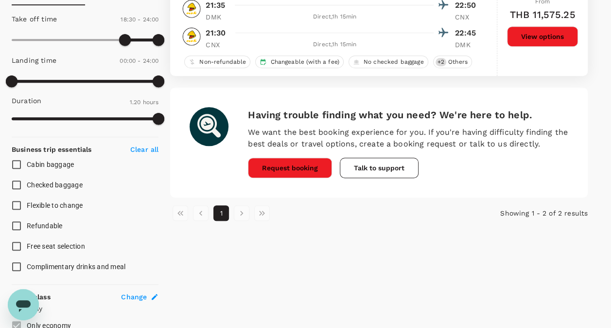
scroll to position [243, 0]
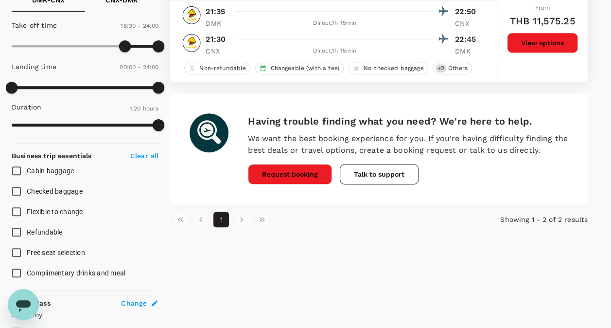
click at [242, 218] on li "pagination navigation" at bounding box center [241, 219] width 20 height 16
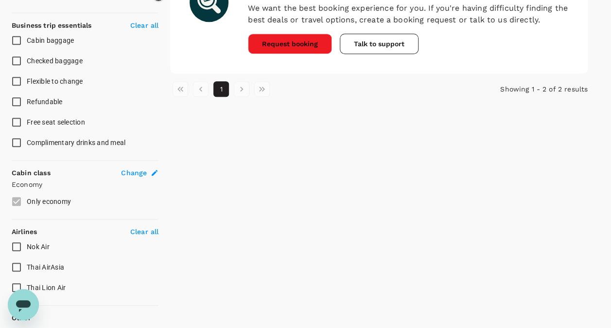
scroll to position [389, 0]
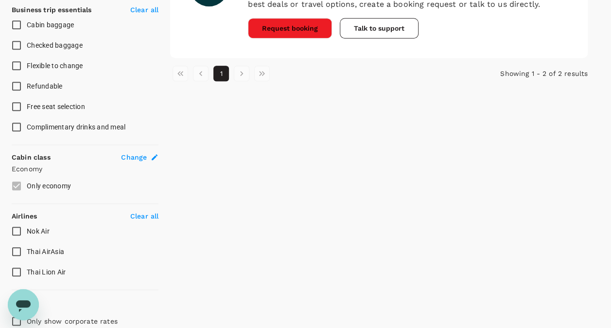
click at [60, 251] on span "Thai AirAsia" at bounding box center [45, 251] width 37 height 8
click at [27, 251] on input "Thai AirAsia" at bounding box center [16, 251] width 20 height 20
checkbox input "true"
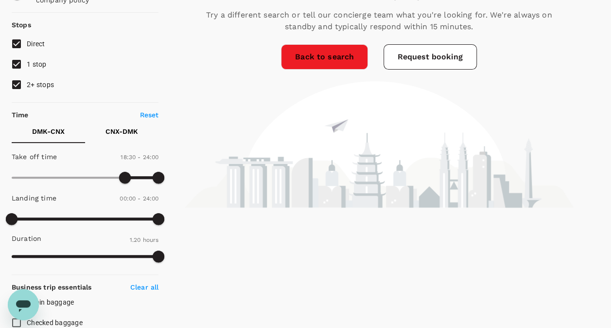
scroll to position [49, 0]
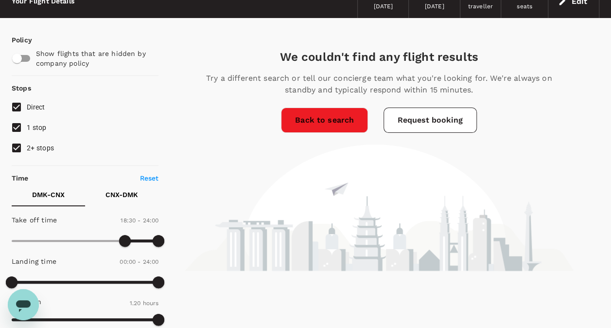
click at [330, 115] on link "Back to search" at bounding box center [324, 119] width 87 height 25
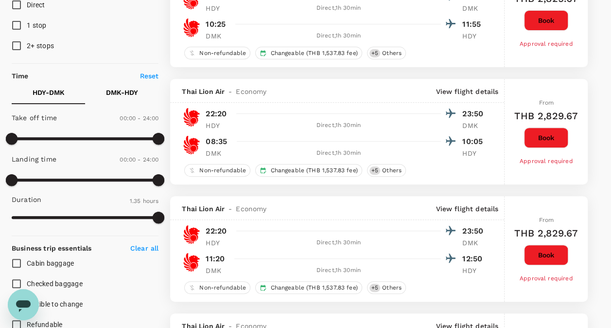
scroll to position [146, 0]
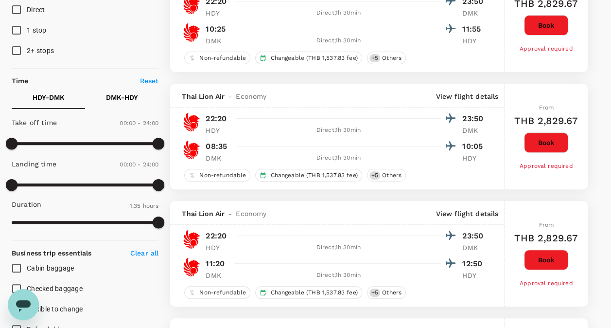
type input "355"
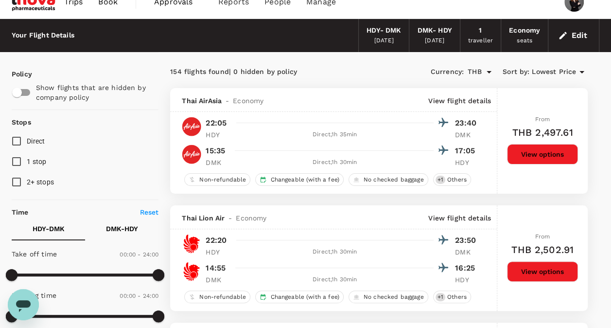
scroll to position [0, 0]
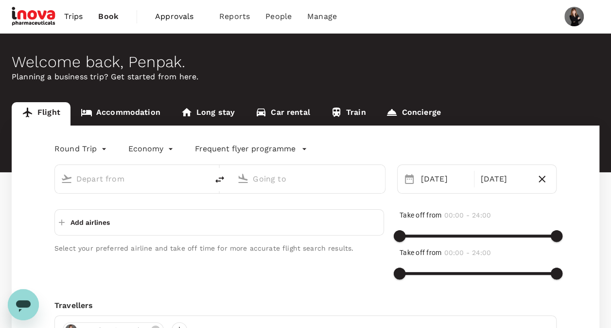
type input "[PERSON_NAME] Intl (DMK)"
type input "Chiang Mai Intl (CNX)"
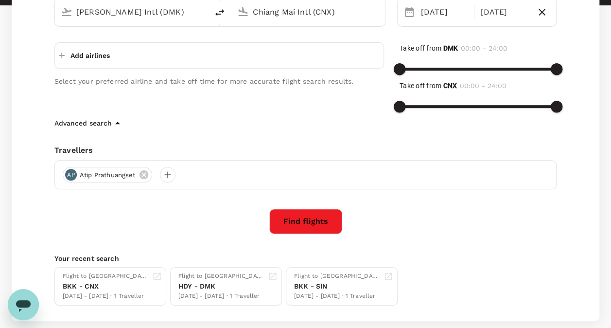
scroll to position [25, 0]
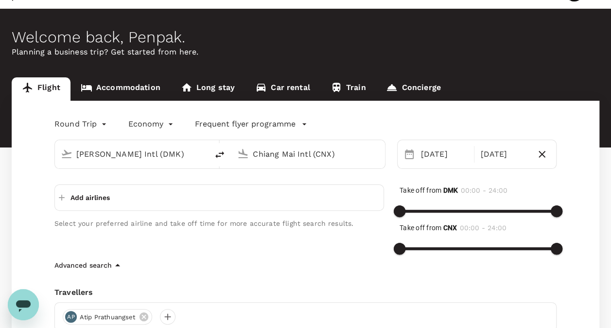
click at [64, 201] on icon "button" at bounding box center [62, 197] width 10 height 10
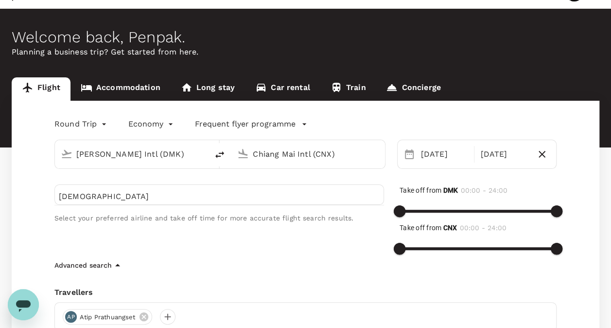
type input "ะ"
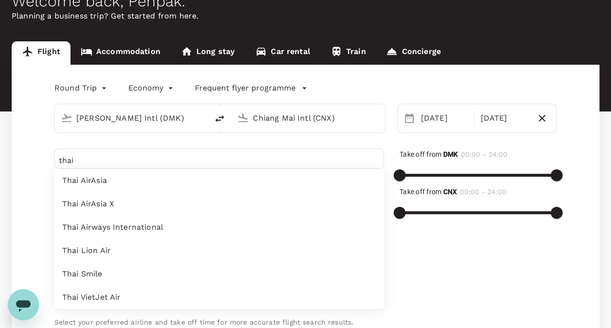
scroll to position [73, 0]
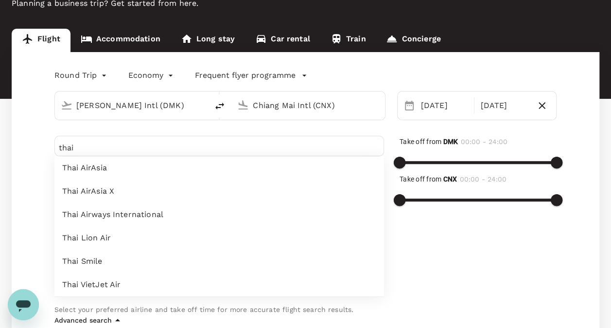
type input "thai"
click at [95, 171] on span "Thai AirAsia" at bounding box center [219, 168] width 314 height 12
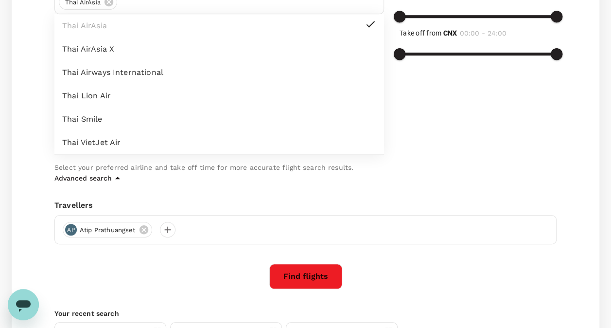
click at [322, 280] on button "Find flights" at bounding box center [305, 275] width 73 height 25
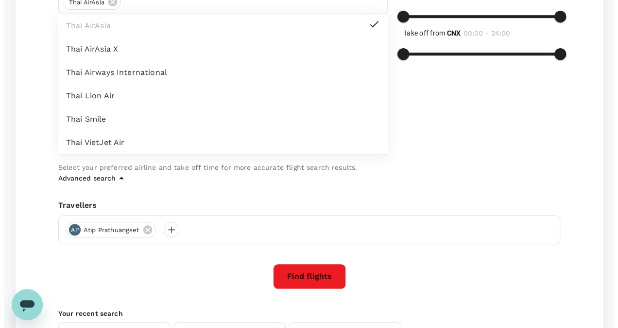
scroll to position [220, 0]
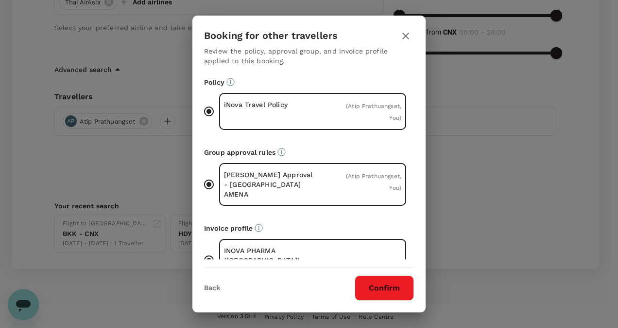
click at [390, 288] on button "Confirm" at bounding box center [384, 287] width 59 height 25
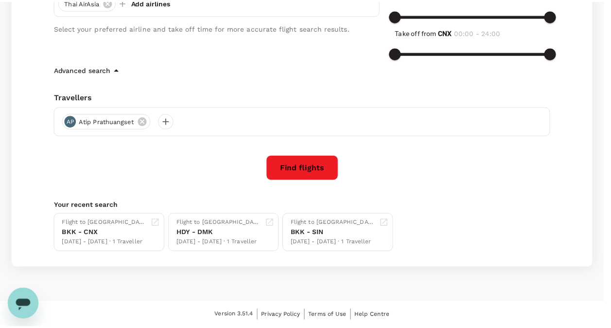
scroll to position [219, 0]
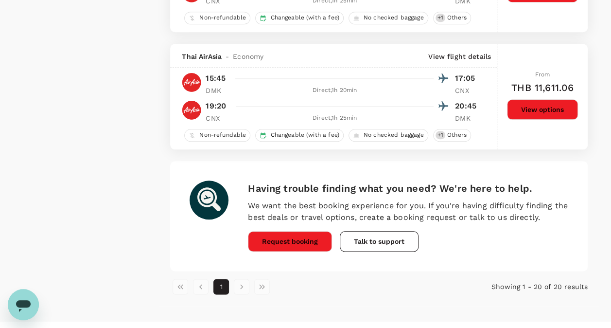
scroll to position [2291, 0]
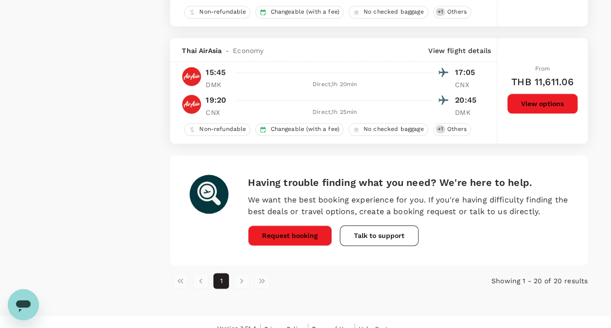
click at [371, 231] on button "Talk to support" at bounding box center [379, 235] width 79 height 20
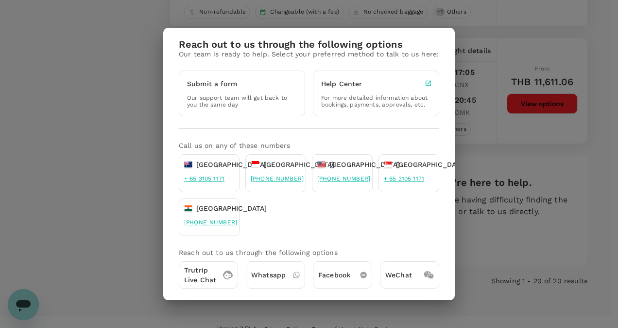
click at [479, 234] on div "Reach out to us through the following options Our team is ready to help. Select…" at bounding box center [309, 164] width 618 height 328
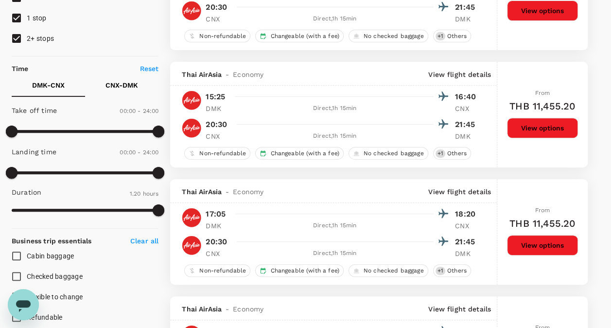
scroll to position [65, 0]
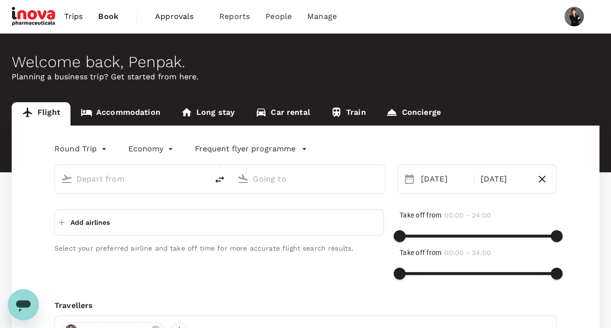
type input "[PERSON_NAME] Intl (DMK)"
type input "Chiang Mai Intl (CNX)"
type input "[PERSON_NAME] Intl (DMK)"
type input "Chiang Mai Intl (CNX)"
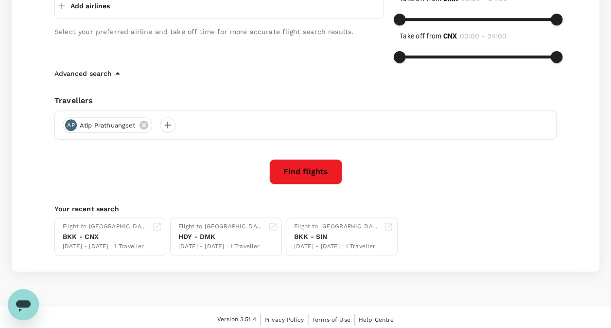
scroll to position [219, 0]
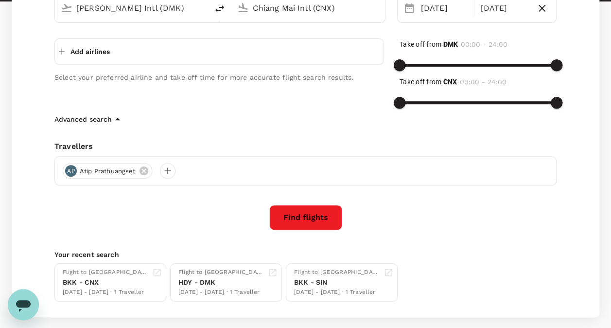
click at [112, 115] on icon "button" at bounding box center [118, 119] width 12 height 12
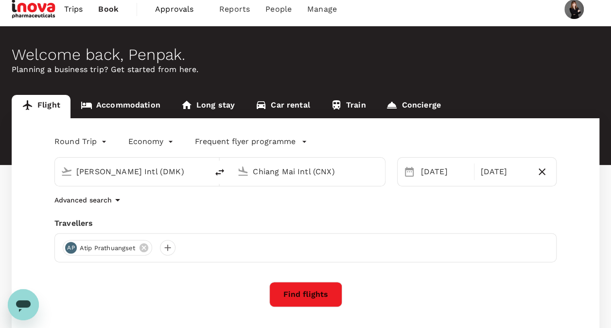
scroll to position [0, 0]
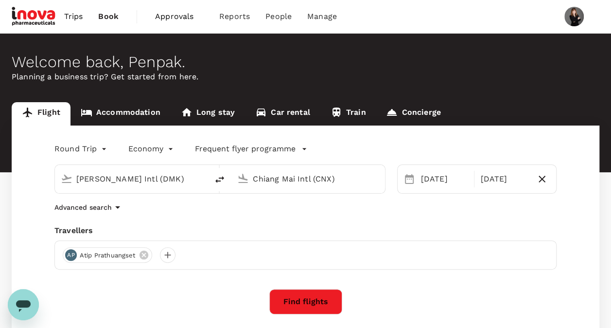
click at [322, 296] on button "Find flights" at bounding box center [305, 301] width 73 height 25
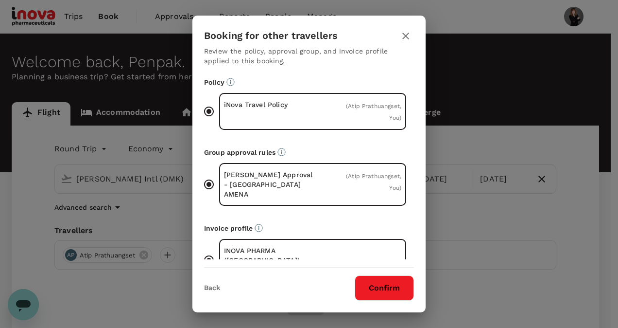
click at [379, 288] on button "Confirm" at bounding box center [384, 287] width 59 height 25
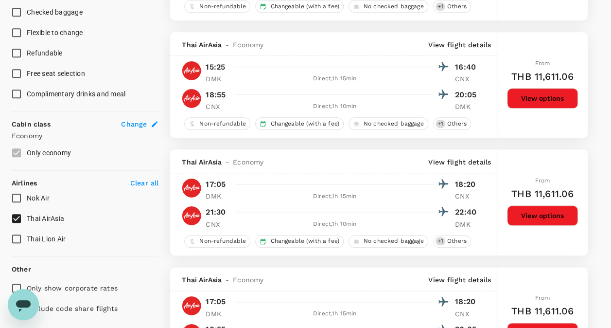
scroll to position [437, 0]
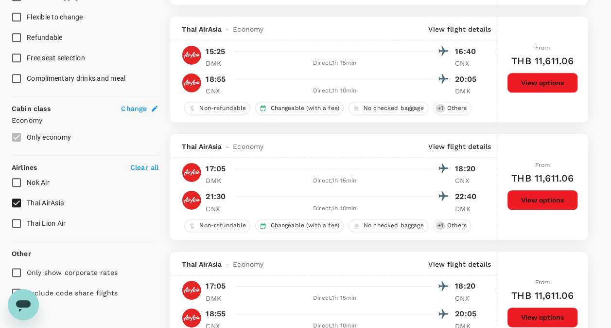
click at [29, 180] on span "Nok Air" at bounding box center [38, 182] width 23 height 8
click at [27, 180] on input "Nok Air" at bounding box center [16, 182] width 20 height 20
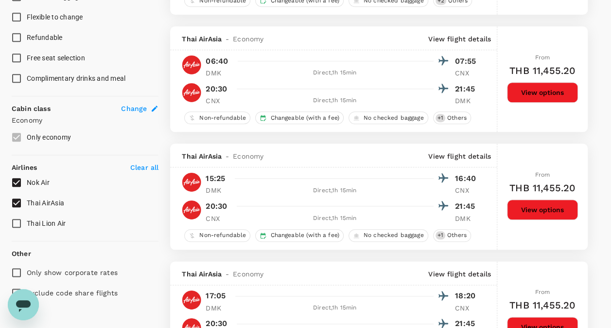
click at [50, 182] on label "Nok Air" at bounding box center [78, 182] width 144 height 20
click at [27, 182] on input "Nok Air" at bounding box center [16, 182] width 20 height 20
checkbox input "false"
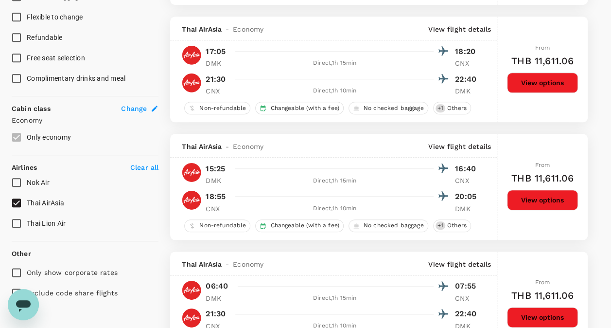
type input "THB"
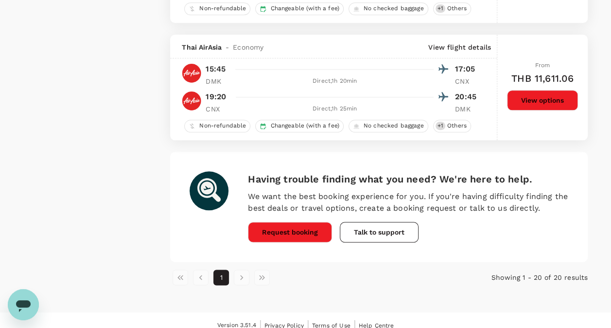
scroll to position [2301, 0]
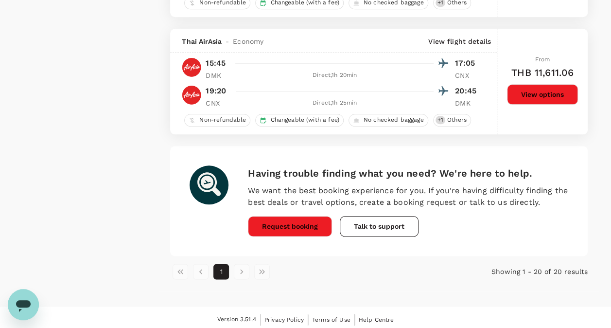
click at [239, 272] on li "pagination navigation" at bounding box center [241, 271] width 20 height 16
click at [239, 266] on li "pagination navigation" at bounding box center [241, 271] width 20 height 16
click at [261, 266] on li "pagination navigation" at bounding box center [262, 271] width 20 height 16
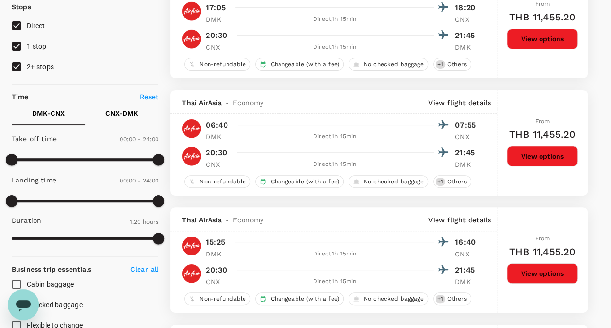
scroll to position [0, 0]
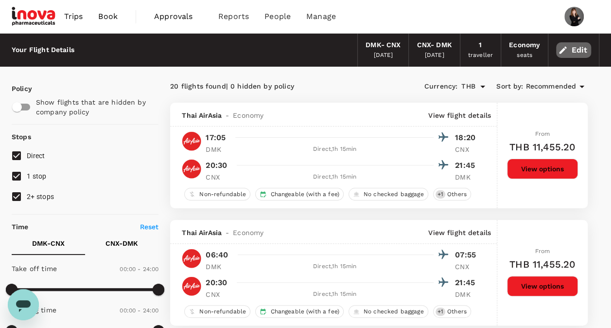
click at [561, 52] on icon "button" at bounding box center [563, 49] width 7 height 7
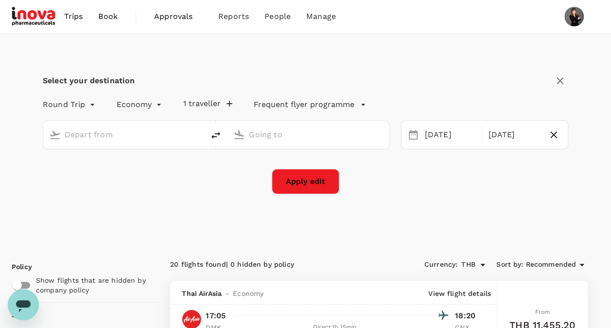
type input "[PERSON_NAME] Intl (DMK)"
type input "Chiang Mai Intl (CNX)"
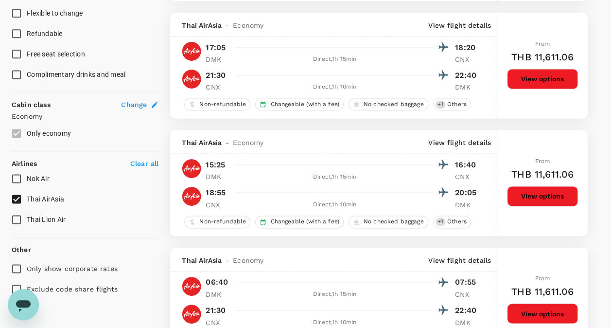
scroll to position [632, 0]
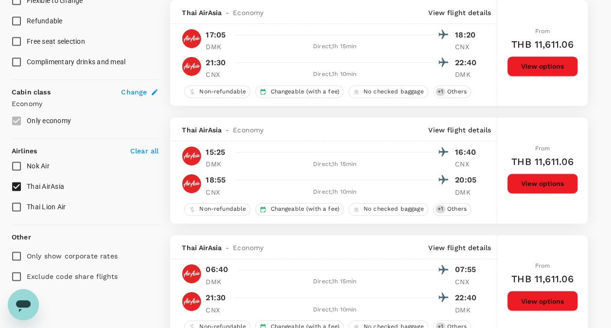
click at [143, 148] on p "Clear all" at bounding box center [144, 151] width 28 height 10
checkbox input "false"
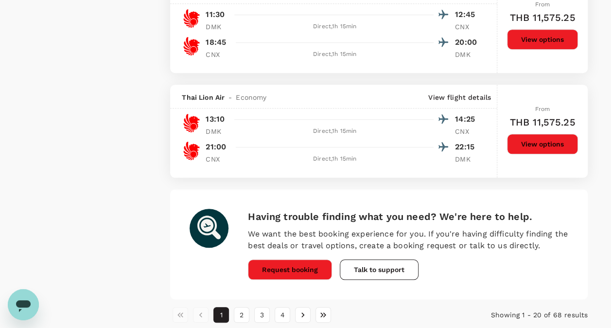
scroll to position [2215, 0]
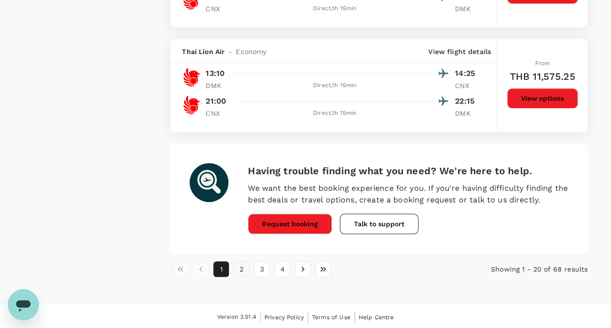
click at [247, 268] on button "2" at bounding box center [242, 269] width 16 height 16
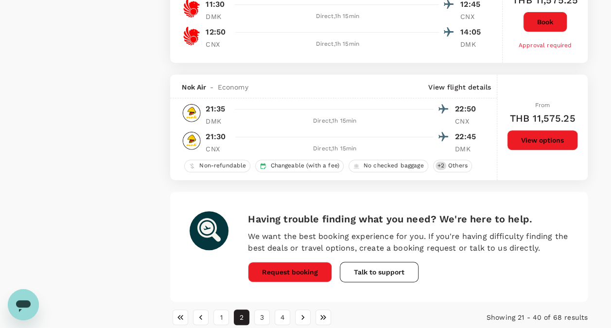
scroll to position [2067, 0]
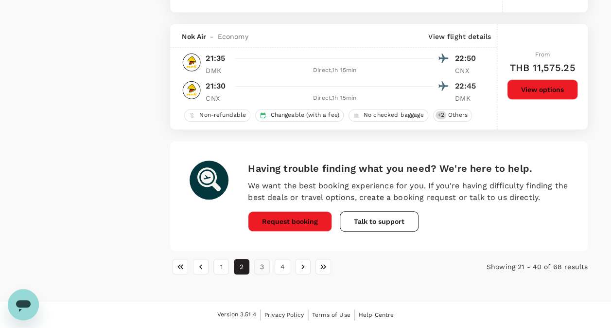
click at [257, 270] on button "3" at bounding box center [262, 267] width 16 height 16
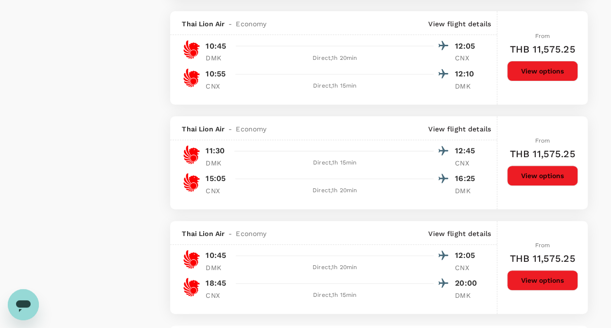
scroll to position [2128, 0]
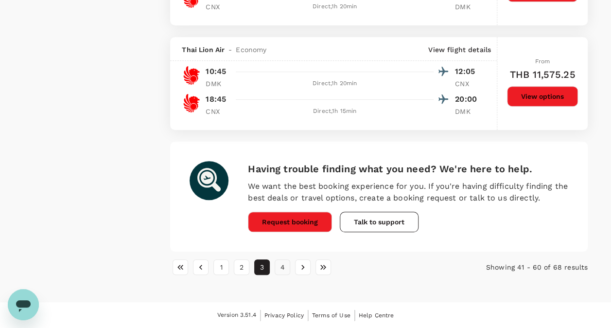
click at [285, 270] on button "4" at bounding box center [283, 267] width 16 height 16
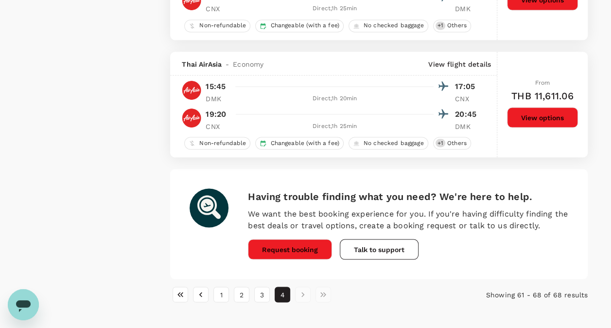
scroll to position [859, 0]
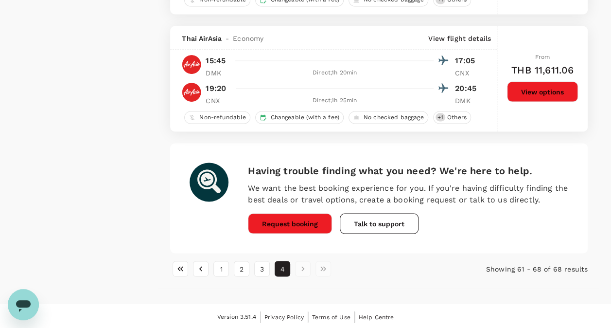
click at [299, 266] on li "pagination navigation" at bounding box center [303, 269] width 20 height 16
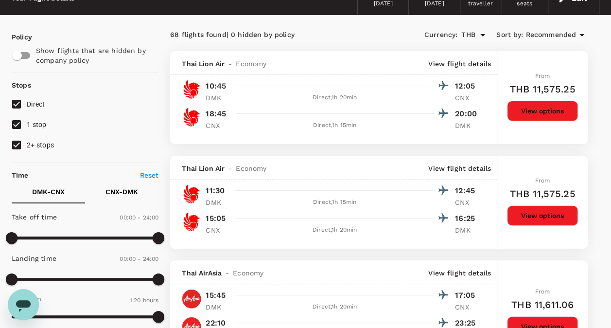
scroll to position [0, 0]
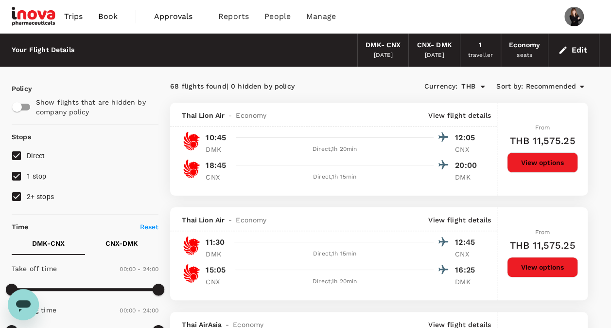
click at [30, 174] on span "1 stop" at bounding box center [37, 176] width 20 height 8
click at [27, 174] on input "1 stop" at bounding box center [16, 176] width 20 height 20
checkbox input "false"
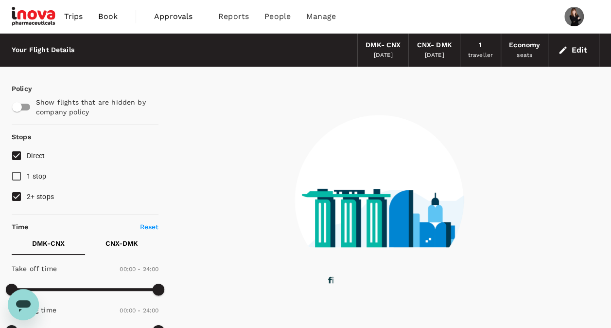
click at [34, 196] on span "2+ stops" at bounding box center [40, 196] width 27 height 8
click at [27, 196] on input "2+ stops" at bounding box center [16, 196] width 20 height 20
checkbox input "false"
